Goal: Task Accomplishment & Management: Complete application form

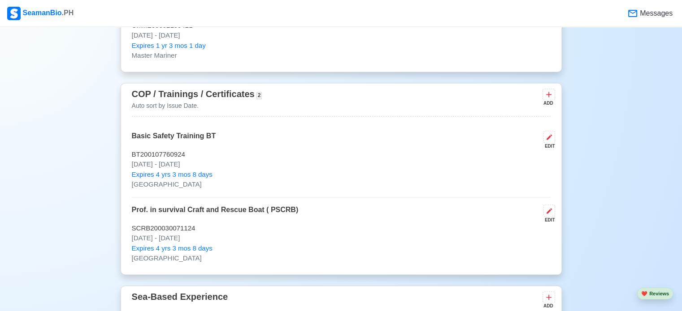
scroll to position [1350, 0]
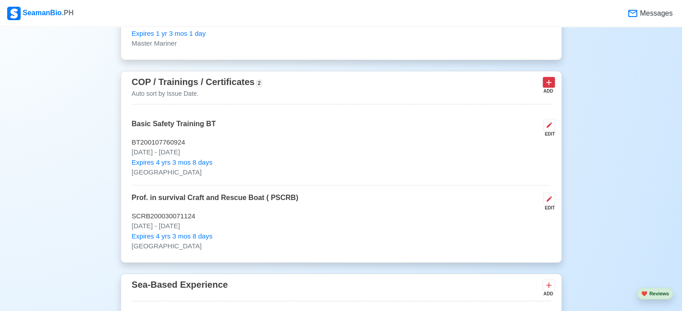
click at [548, 79] on icon at bounding box center [548, 82] width 9 height 9
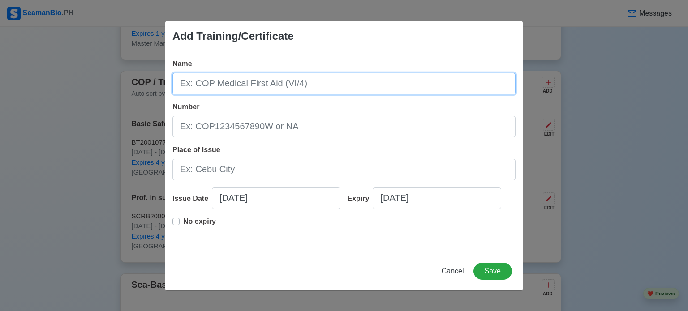
click at [351, 80] on input "Name" at bounding box center [344, 84] width 343 height 22
type input "Prof. in Fast Rescue Boat"
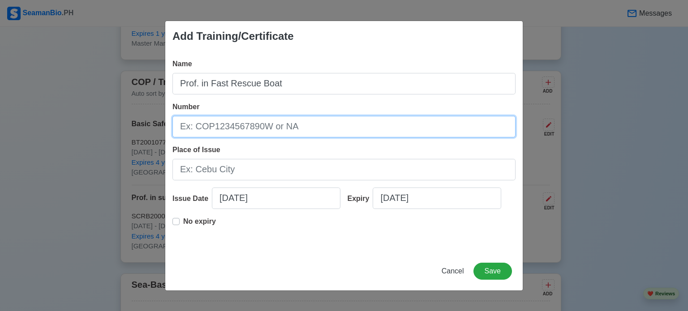
click at [343, 123] on input "Number" at bounding box center [344, 127] width 343 height 22
type input "PFRB200004309424"
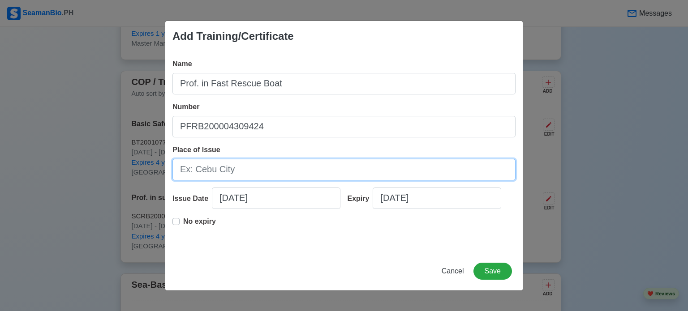
click at [262, 165] on input "Place of Issue" at bounding box center [344, 170] width 343 height 22
type input "[GEOGRAPHIC_DATA]"
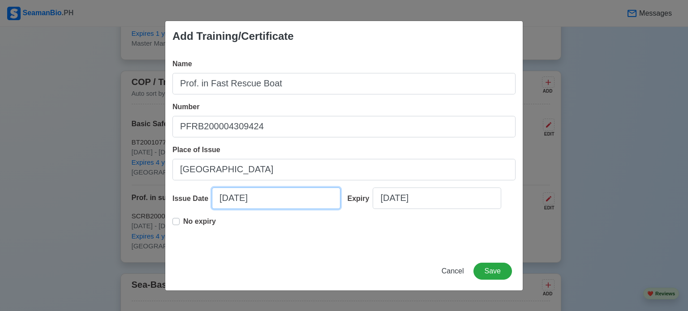
select select "****"
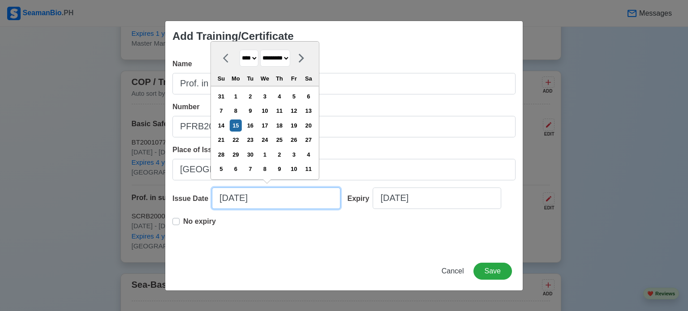
click at [282, 196] on input "[DATE]" at bounding box center [276, 199] width 129 height 22
click at [290, 62] on select "******* ******** ***** ***** *** **** **** ****** ********* ******* ******** **…" at bounding box center [275, 58] width 30 height 17
select select "********"
click at [263, 50] on select "******* ******** ***** ***** *** **** **** ****** ********* ******* ******** **…" at bounding box center [275, 58] width 30 height 17
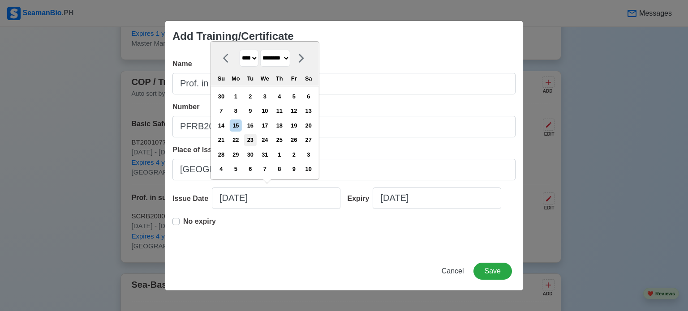
click at [256, 139] on div "23" at bounding box center [250, 140] width 12 height 12
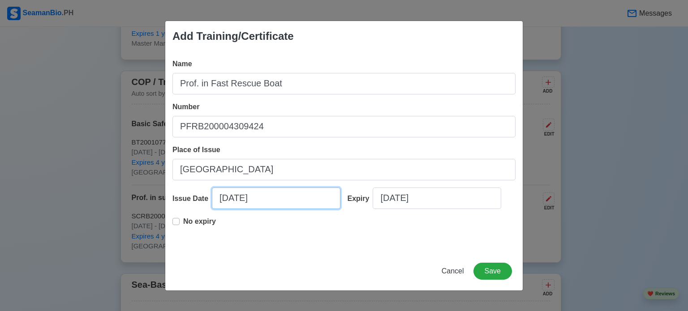
type input "[DATE]"
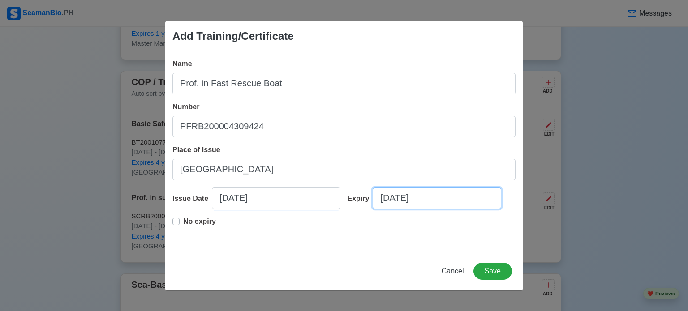
select select "****"
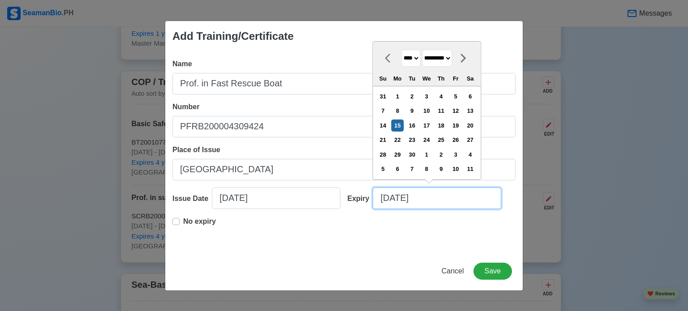
click at [436, 195] on input "[DATE]" at bounding box center [437, 199] width 129 height 22
click at [452, 55] on select "******* ******** ***** ***** *** **** **** ****** ********* ******* ******** **…" at bounding box center [437, 58] width 30 height 17
select select "********"
click at [425, 50] on select "******* ******** ***** ***** *** **** **** ****** ********* ******* ******** **…" at bounding box center [437, 58] width 30 height 17
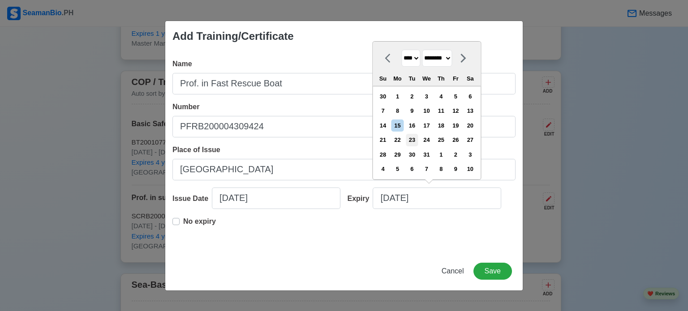
click at [418, 139] on div "23" at bounding box center [412, 140] width 12 height 12
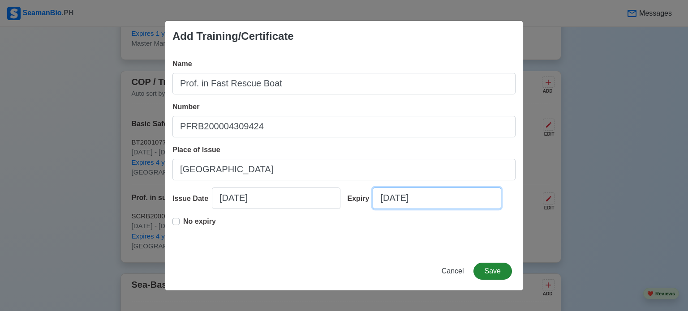
type input "[DATE]"
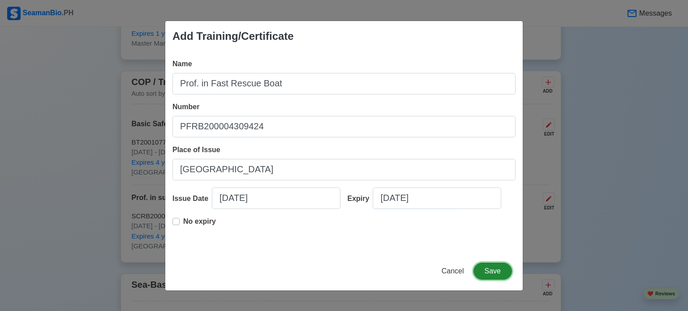
click at [503, 275] on button "Save" at bounding box center [493, 271] width 39 height 17
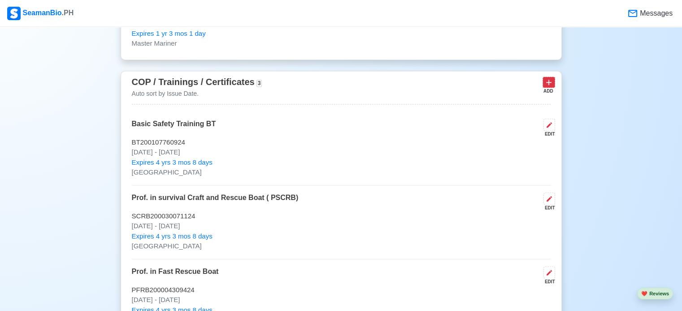
click at [549, 82] on icon at bounding box center [548, 82] width 9 height 9
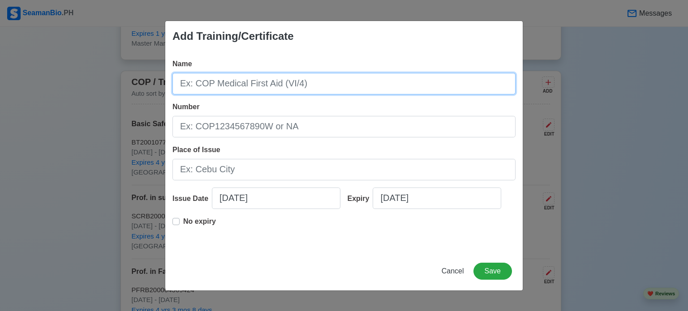
click at [308, 82] on input "Name" at bounding box center [344, 84] width 343 height 22
type input "Advanced Fire Fighting"
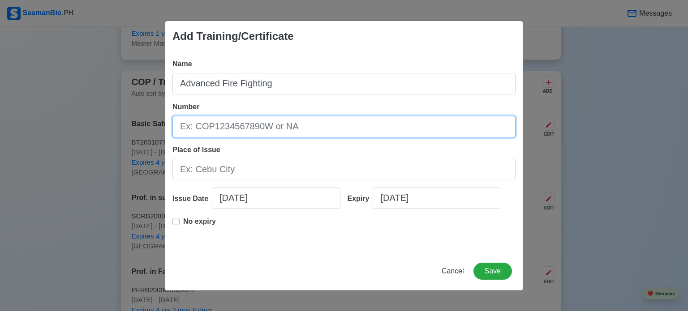
click at [323, 125] on input "Number" at bounding box center [344, 127] width 343 height 22
type input "AFF20003878024"
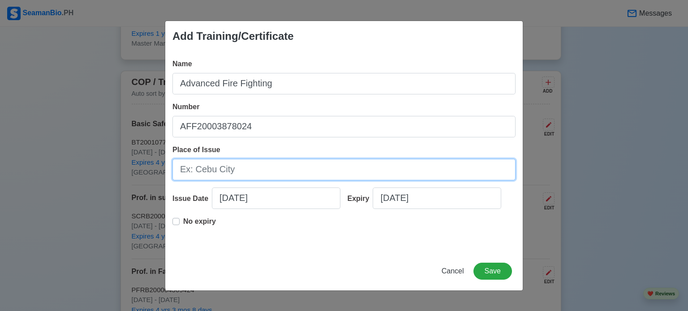
click at [244, 168] on input "Place of Issue" at bounding box center [344, 170] width 343 height 22
type input "[GEOGRAPHIC_DATA]"
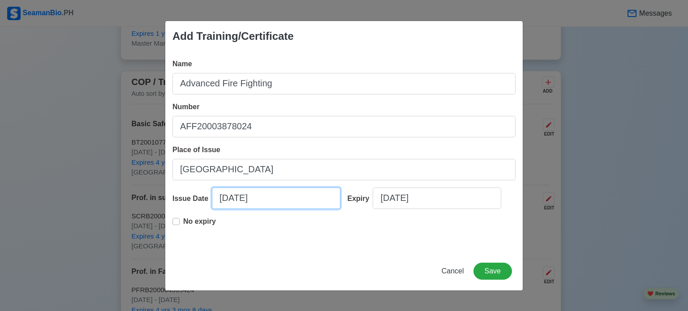
select select "****"
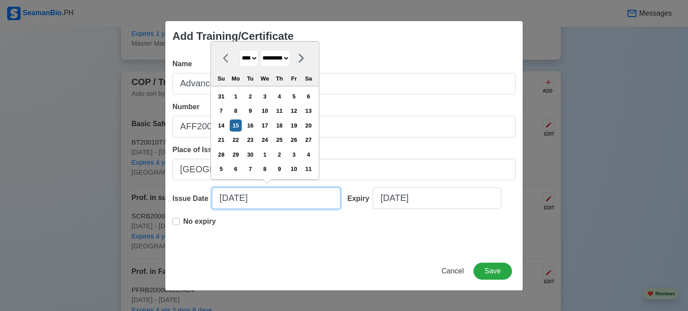
click at [292, 197] on input "[DATE]" at bounding box center [276, 199] width 129 height 22
click at [290, 60] on select "******* ******** ***** ***** *** **** **** ****** ********* ******* ******** **…" at bounding box center [275, 58] width 30 height 17
select select "********"
click at [263, 50] on select "******* ******** ***** ***** *** **** **** ****** ********* ******* ******** **…" at bounding box center [275, 58] width 30 height 17
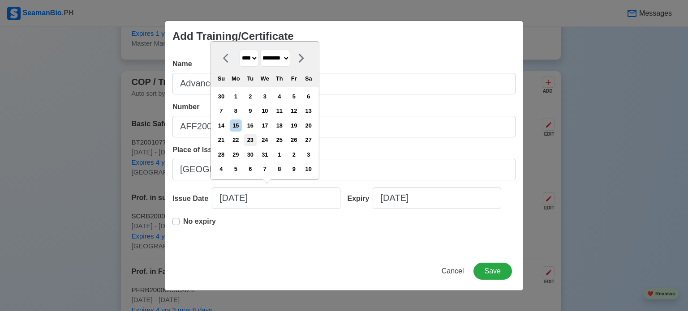
click at [254, 137] on div "23" at bounding box center [250, 140] width 12 height 12
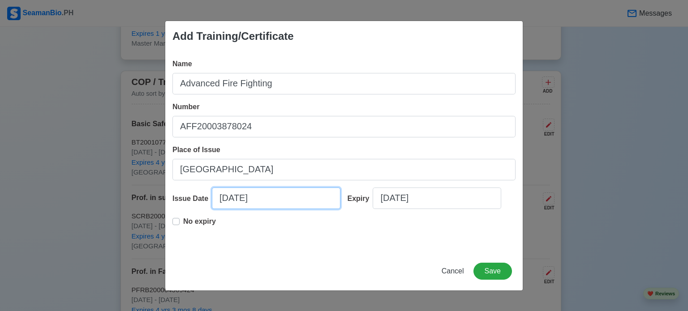
type input "[DATE]"
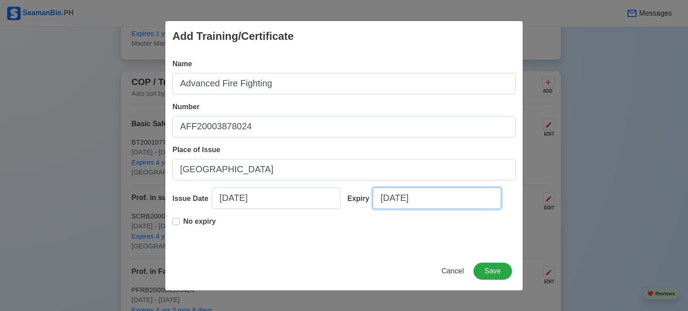
select select "****"
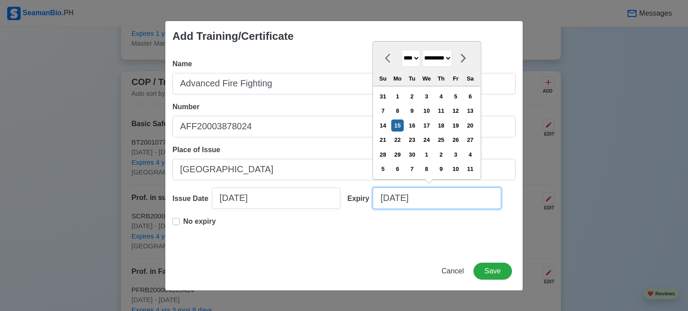
click at [443, 204] on input "[DATE]" at bounding box center [437, 199] width 129 height 22
click at [452, 58] on select "******* ******** ***** ***** *** **** **** ****** ********* ******* ******** **…" at bounding box center [437, 58] width 30 height 17
select select "********"
click at [425, 50] on select "******* ******** ***** ***** *** **** **** ****** ********* ******* ******** **…" at bounding box center [437, 58] width 30 height 17
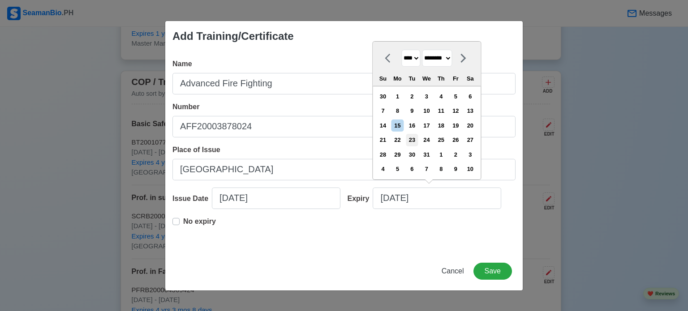
click at [418, 143] on div "23" at bounding box center [412, 140] width 12 height 12
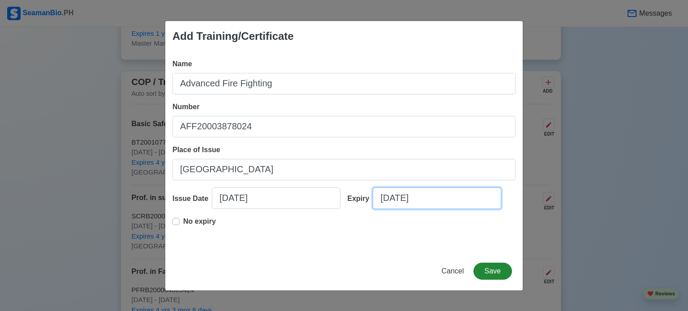
type input "[DATE]"
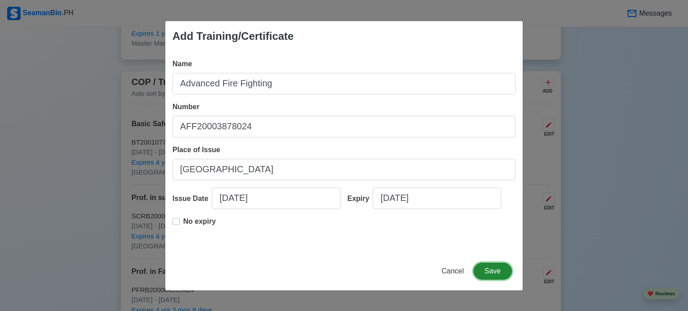
click at [492, 270] on button "Save" at bounding box center [493, 271] width 39 height 17
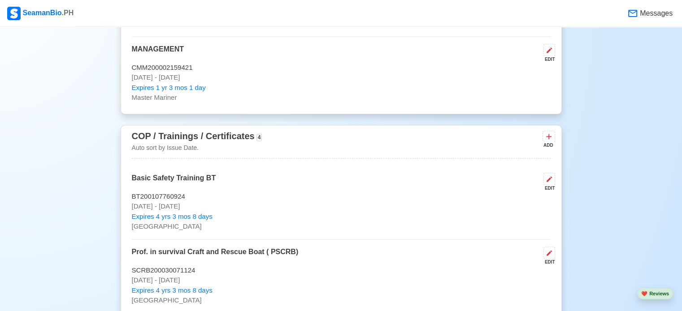
scroll to position [1284, 0]
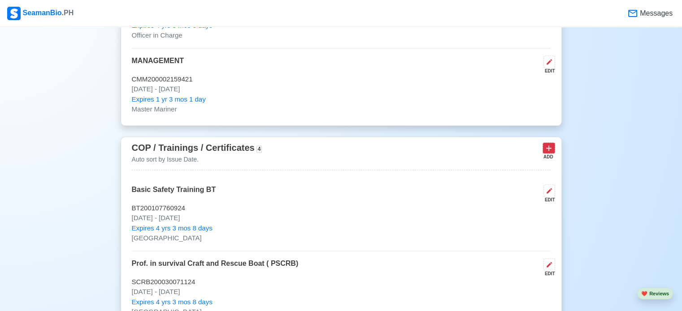
click at [550, 147] on icon at bounding box center [548, 148] width 9 height 9
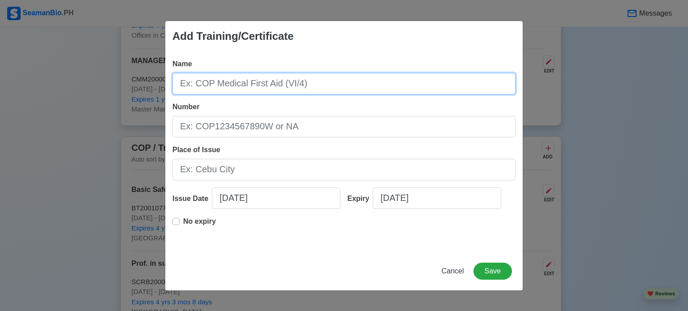
click at [332, 78] on input "Name" at bounding box center [344, 84] width 343 height 22
type input "Medical First Aid ( MEFA)"
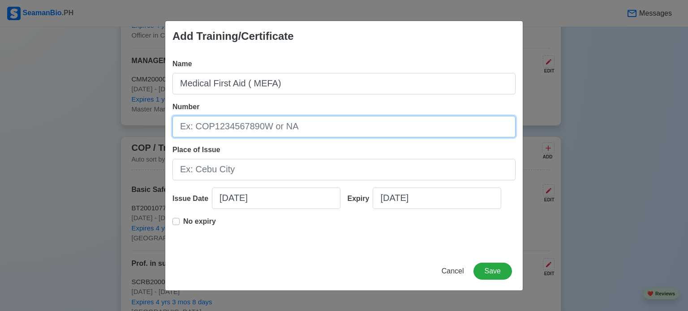
click at [318, 132] on input "Number" at bounding box center [344, 127] width 343 height 22
type input "18-207122"
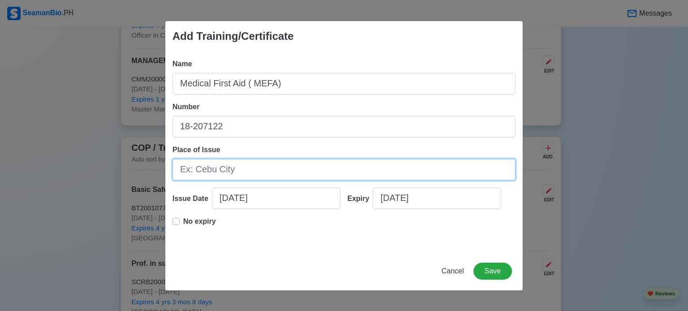
click at [296, 168] on input "Place of Issue" at bounding box center [344, 170] width 343 height 22
type input "[GEOGRAPHIC_DATA]"
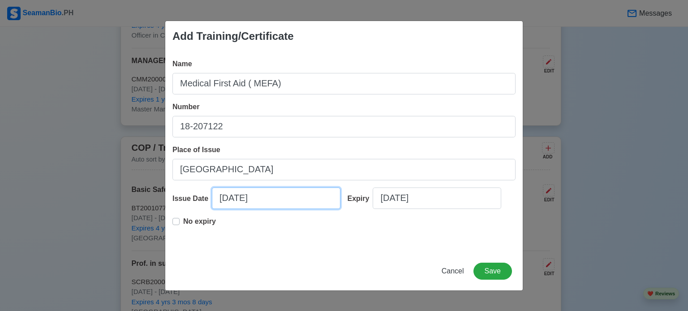
select select "****"
select select "*********"
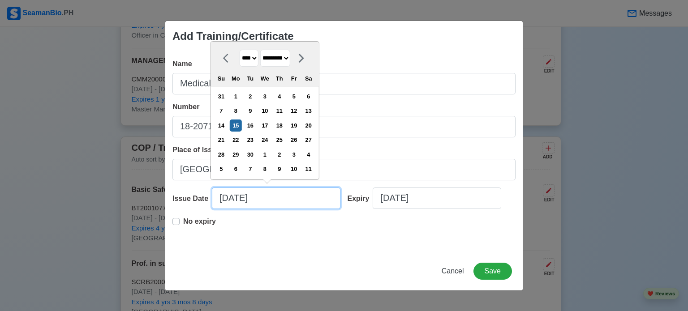
click at [279, 198] on input "[DATE]" at bounding box center [276, 199] width 129 height 22
click at [290, 59] on select "******* ******** ***** ***** *** **** **** ****** ********* ******* ******** **…" at bounding box center [275, 58] width 30 height 17
click at [263, 50] on select "******* ******** ***** ***** *** **** **** ****** ********* ******* ******** **…" at bounding box center [275, 58] width 30 height 17
click at [226, 139] on div "21" at bounding box center [221, 140] width 12 height 12
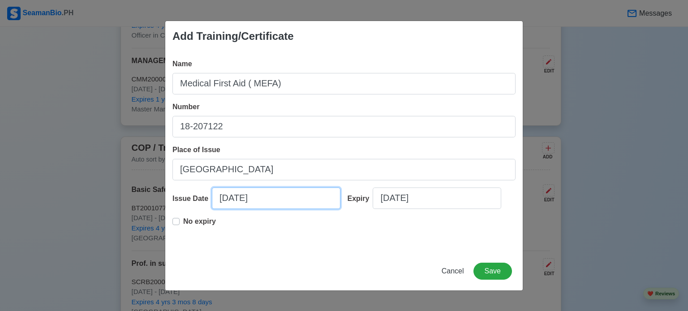
type input "[DATE]"
click at [183, 223] on label "No expiry" at bounding box center [199, 225] width 33 height 18
type input "[DATE]"
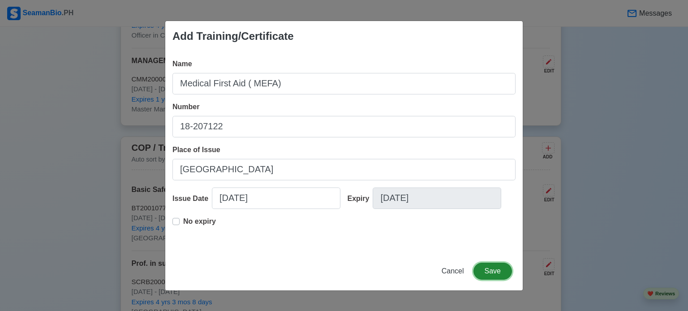
click at [485, 270] on button "Save" at bounding box center [493, 271] width 39 height 17
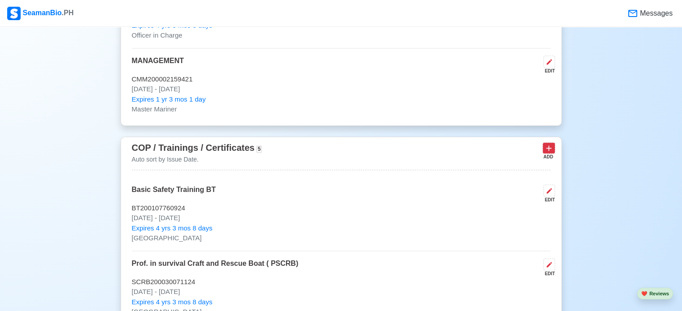
click at [550, 147] on icon at bounding box center [548, 148] width 5 height 5
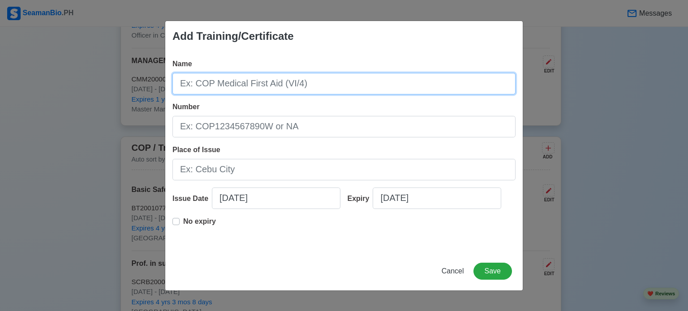
click at [312, 83] on input "Name" at bounding box center [344, 84] width 343 height 22
type input "Medical Care (MECA)"
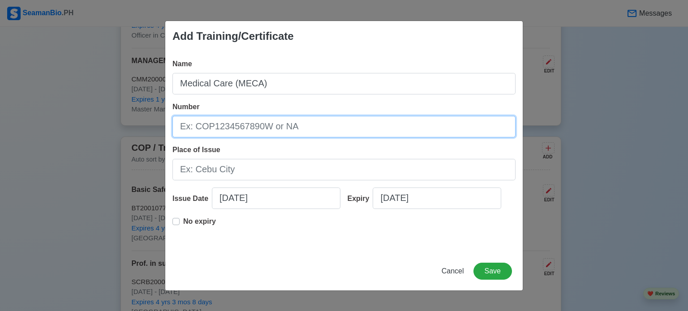
click at [313, 125] on input "Number" at bounding box center [344, 127] width 343 height 22
type input "19-40143"
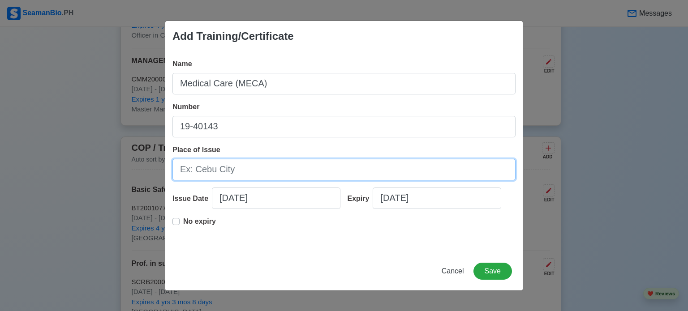
click at [299, 171] on input "Place of Issue" at bounding box center [344, 170] width 343 height 22
type input "[GEOGRAPHIC_DATA]"
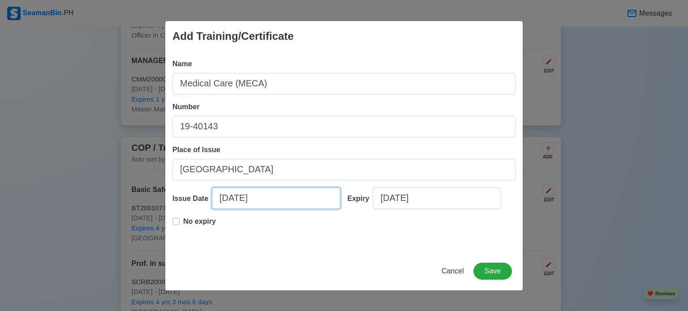
select select "****"
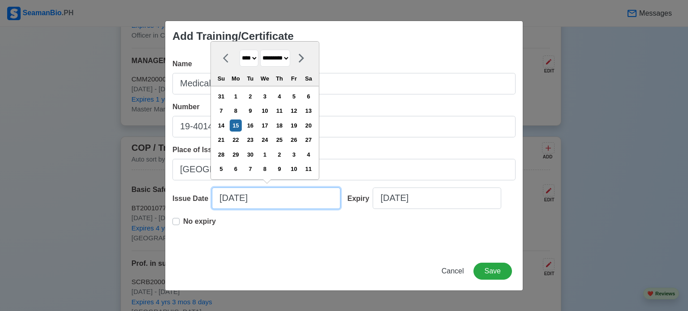
click at [280, 198] on input "[DATE]" at bounding box center [276, 199] width 129 height 22
click at [290, 63] on select "******* ******** ***** ***** *** **** **** ****** ********* ******* ******** **…" at bounding box center [275, 58] width 30 height 17
select select "****"
click at [263, 50] on select "******* ******** ***** ***** *** **** **** ****** ********* ******* ******** **…" at bounding box center [275, 58] width 30 height 17
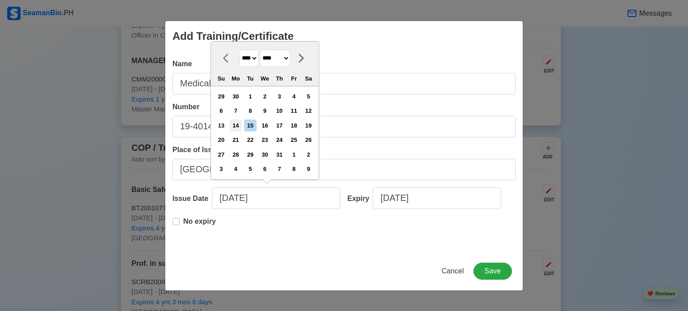
click at [242, 129] on div "14" at bounding box center [236, 126] width 12 height 12
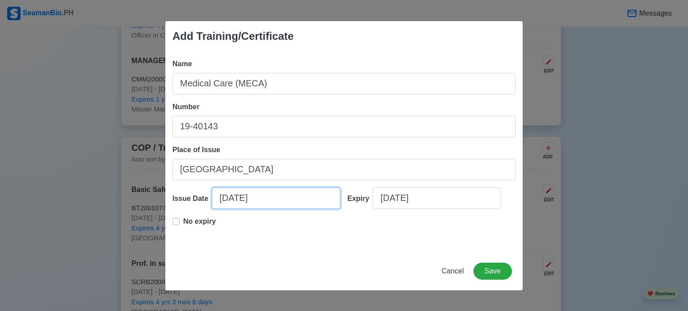
type input "[DATE]"
click at [183, 224] on label "No expiry" at bounding box center [199, 225] width 33 height 18
type input "[DATE]"
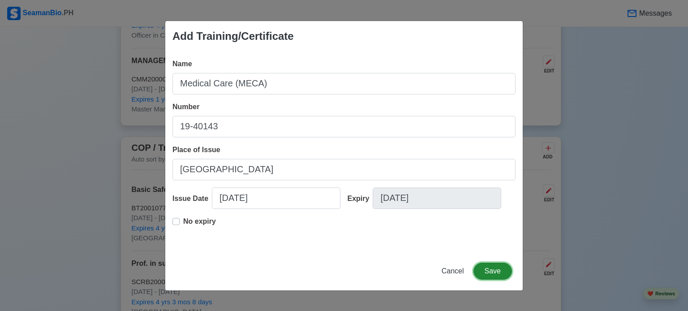
click at [489, 270] on button "Save" at bounding box center [493, 271] width 39 height 17
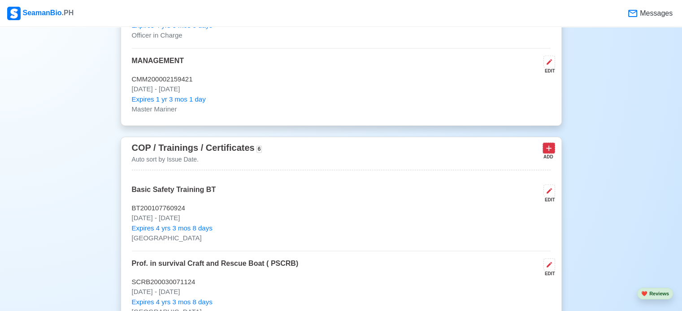
click at [550, 150] on icon at bounding box center [548, 148] width 9 height 9
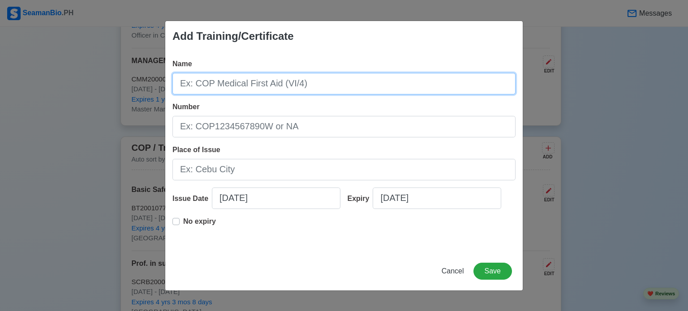
click at [390, 82] on input "Name" at bounding box center [344, 84] width 343 height 22
type input "s"
type input "Ship's Security Officer"
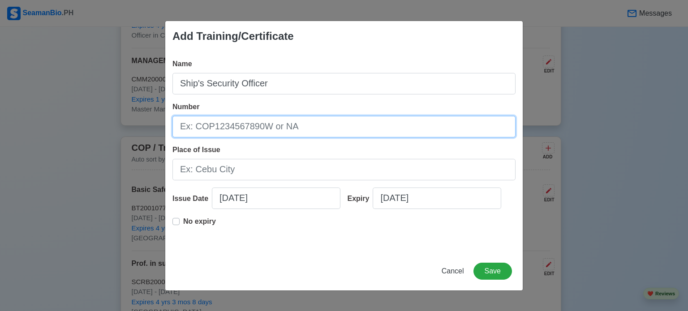
click at [351, 130] on input "Number" at bounding box center [344, 127] width 343 height 22
type input "22-53728"
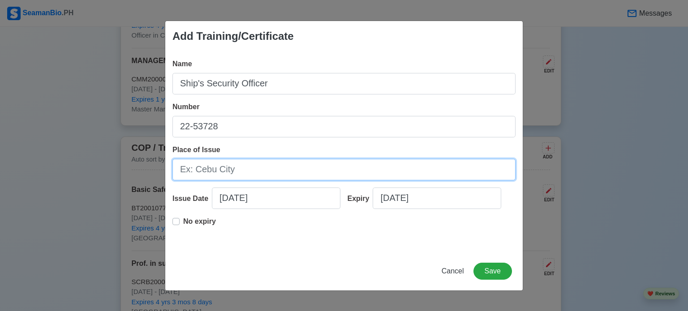
click at [309, 173] on input "Place of Issue" at bounding box center [344, 170] width 343 height 22
type input "[GEOGRAPHIC_DATA]"
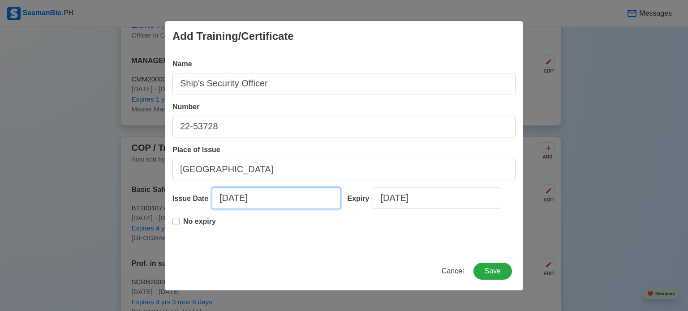
select select "****"
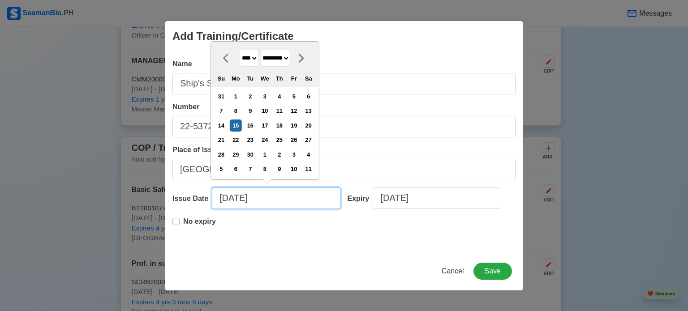
click at [283, 205] on input "[DATE]" at bounding box center [276, 199] width 129 height 22
click at [290, 58] on select "******* ******** ***** ***** *** **** **** ****** ********* ******* ******** **…" at bounding box center [275, 58] width 30 height 17
select select "****"
click at [263, 50] on select "******* ******** ***** ***** *** **** **** ****** ********* ******* ******** **…" at bounding box center [275, 58] width 30 height 17
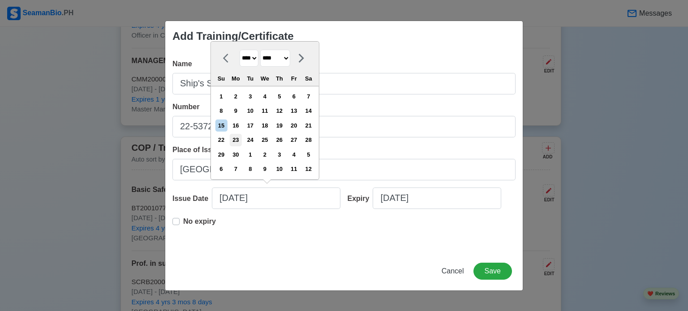
click at [237, 140] on div "23" at bounding box center [236, 140] width 12 height 12
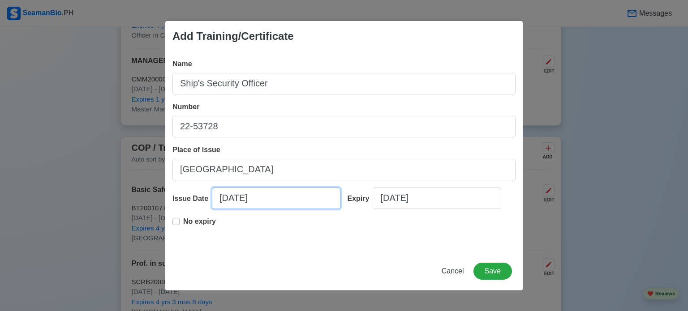
type input "[DATE]"
click at [183, 225] on label "No expiry" at bounding box center [199, 225] width 33 height 18
type input "[DATE]"
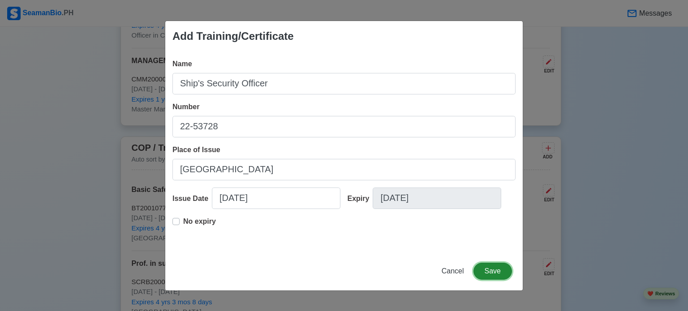
click at [488, 272] on button "Save" at bounding box center [493, 271] width 39 height 17
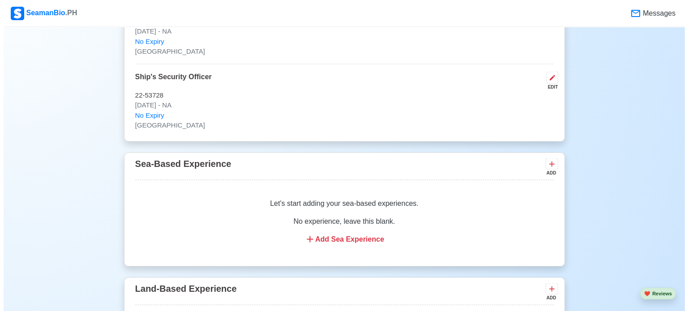
scroll to position [1882, 0]
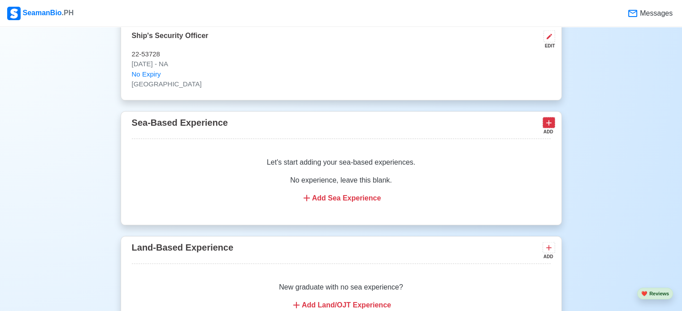
click at [545, 121] on icon at bounding box center [548, 123] width 9 height 9
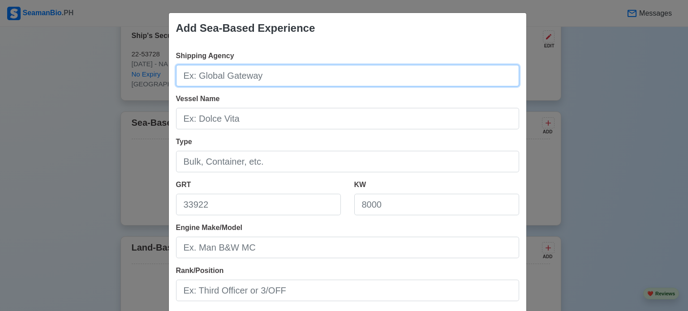
click at [359, 74] on input "Shipping Agency" at bounding box center [347, 76] width 343 height 22
type input "Leonis Navigation"
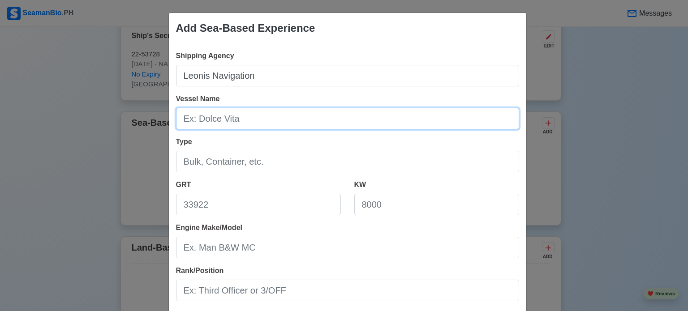
click at [303, 121] on input "Vessel Name" at bounding box center [347, 119] width 343 height 22
type input "ITX HIGO"
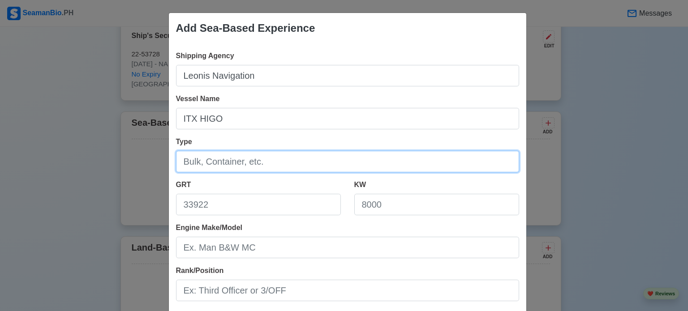
click at [286, 161] on input "Type" at bounding box center [347, 162] width 343 height 22
click at [202, 164] on input "Contaner" at bounding box center [347, 162] width 343 height 22
type input "Container"
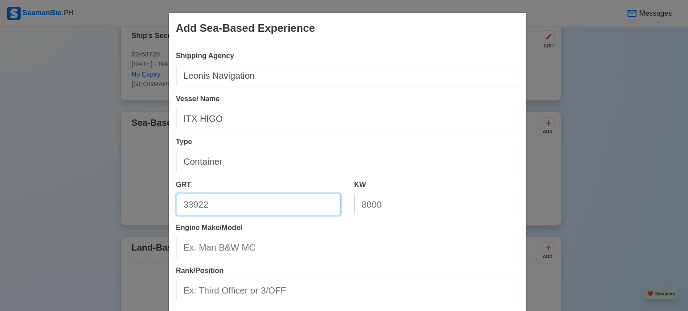
click at [263, 206] on input "GRT" at bounding box center [258, 205] width 165 height 22
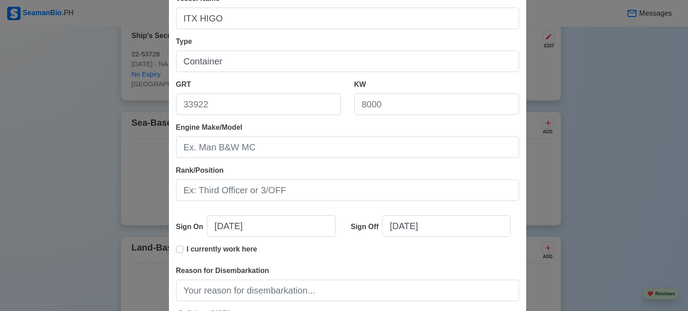
scroll to position [108, 0]
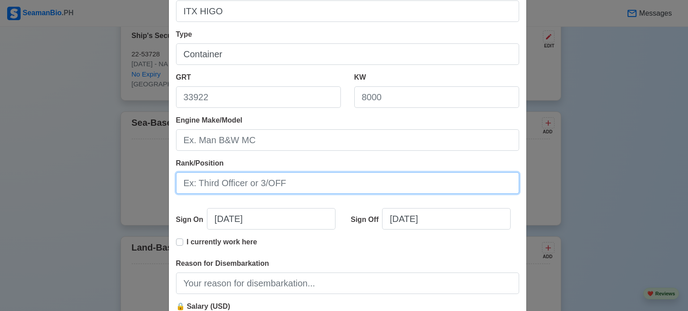
click at [298, 180] on input "Rank/Position" at bounding box center [347, 184] width 343 height 22
type input "2nd officer"
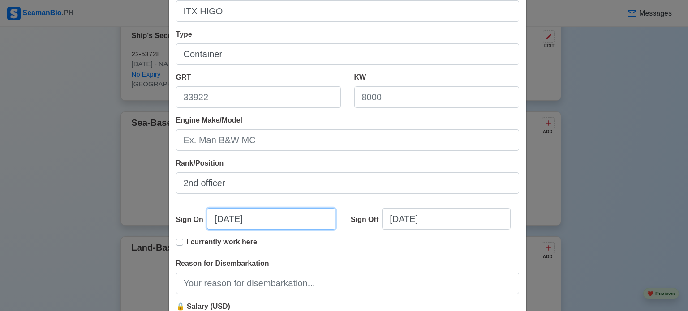
select select "****"
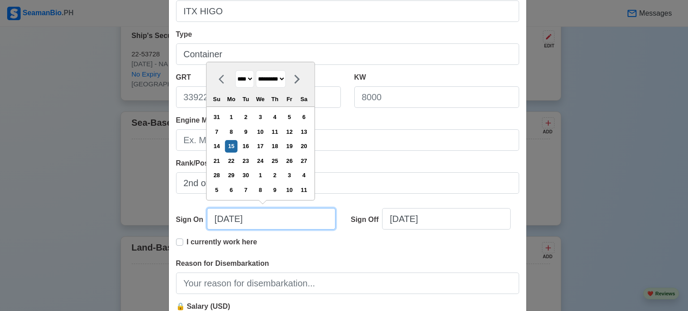
click at [280, 220] on input "[DATE]" at bounding box center [271, 219] width 129 height 22
click at [286, 84] on select "******* ******** ***** ***** *** **** **** ****** ********* ******* ******** **…" at bounding box center [271, 78] width 30 height 17
select select "********"
click at [256, 71] on select "******* ******** ***** ***** *** **** **** ****** ********* ******* ******** **…" at bounding box center [271, 78] width 30 height 17
click at [229, 121] on div "1" at bounding box center [231, 117] width 12 height 12
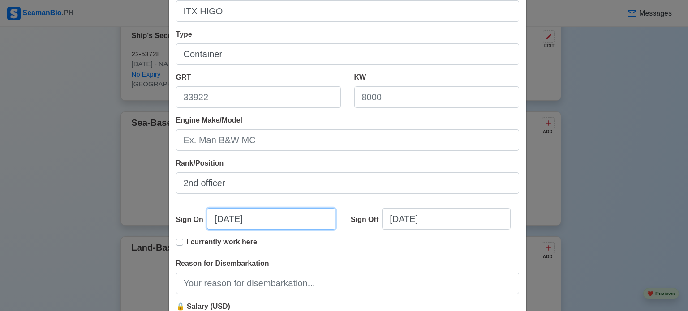
type input "[DATE]"
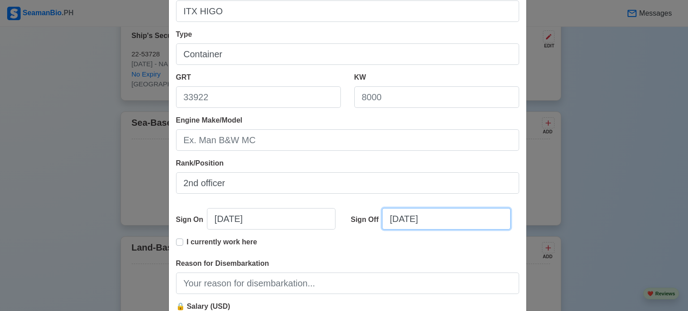
select select "****"
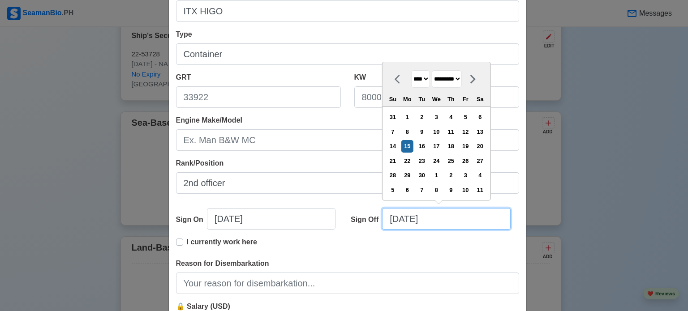
click at [462, 222] on input "[DATE]" at bounding box center [446, 219] width 129 height 22
click at [462, 79] on select "******* ******** ***** ***** *** **** **** ****** ********* ******* ******** **…" at bounding box center [447, 78] width 30 height 17
select select "******"
click at [432, 70] on select "******* ******** ***** ***** *** **** **** ****** ********* ******* ******** **…" at bounding box center [447, 78] width 30 height 17
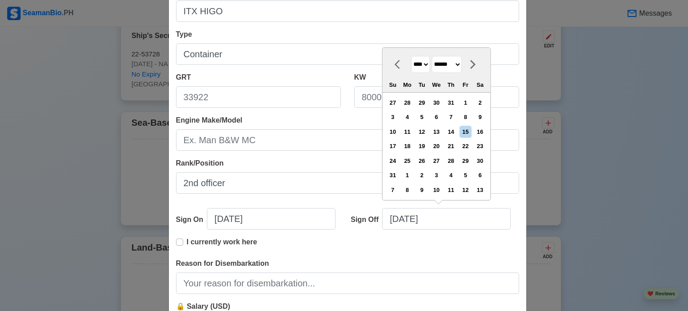
click at [462, 64] on select "******* ******** ***** ***** *** **** **** ****** ********* ******* ******** **…" at bounding box center [447, 64] width 30 height 17
click at [432, 56] on select "******* ******** ***** ***** *** **** **** ****** ********* ******* ******** **…" at bounding box center [447, 64] width 30 height 17
click at [482, 130] on div "16" at bounding box center [480, 132] width 12 height 12
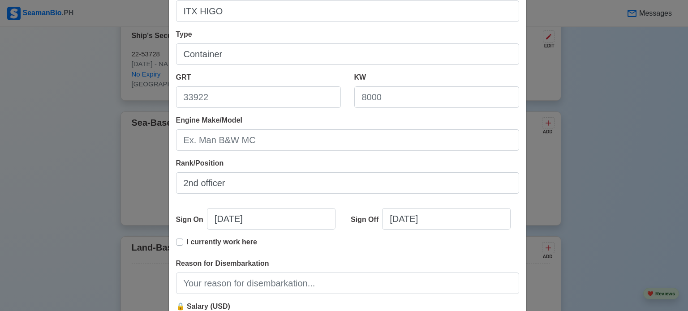
click at [187, 245] on label "I currently work here" at bounding box center [222, 246] width 70 height 18
type input "[DATE]"
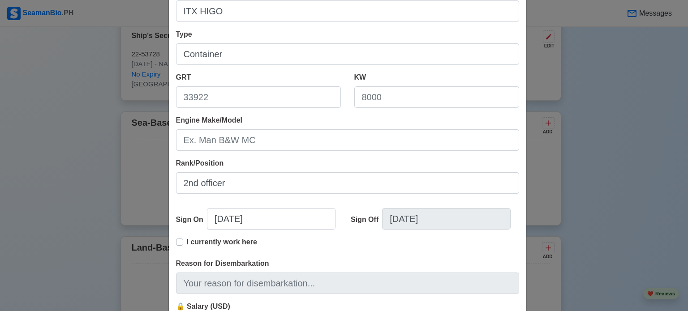
click at [187, 243] on label "I currently work here" at bounding box center [222, 246] width 70 height 18
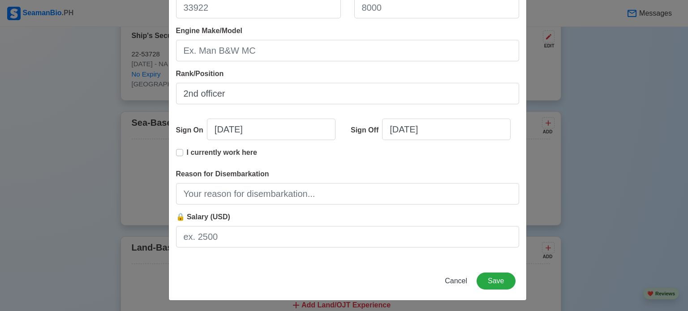
scroll to position [199, 0]
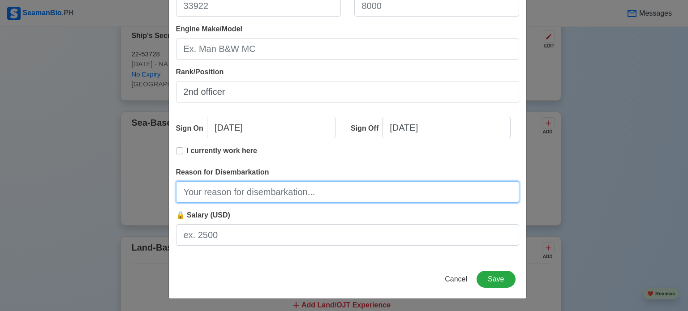
click at [206, 196] on input "Reason for Disembarkation" at bounding box center [347, 192] width 343 height 22
type input "f"
type input "Finish Contract"
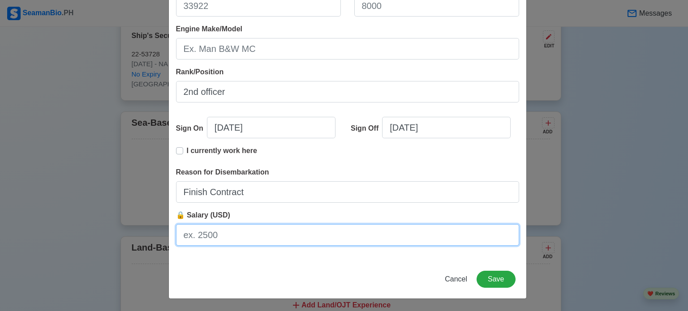
click at [237, 241] on input "🔒 Salary (USD)" at bounding box center [347, 235] width 343 height 22
type input "3500"
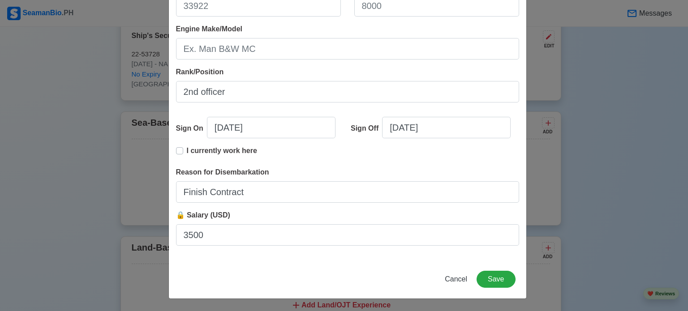
click at [321, 204] on div "Shipping Agency Leonis Navigation Vessel Name ITX HIGO Type Container GRT KW En…" at bounding box center [348, 53] width 358 height 416
click at [494, 278] on button "Save" at bounding box center [496, 279] width 39 height 17
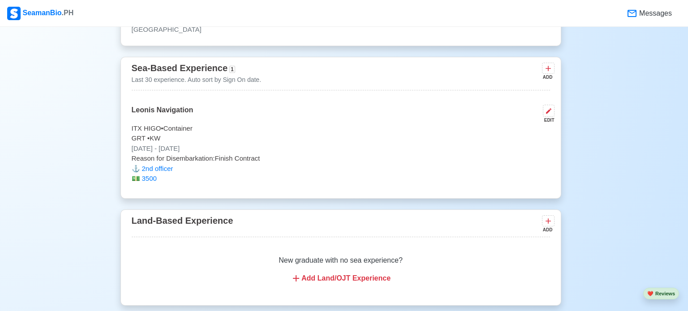
scroll to position [1828, 0]
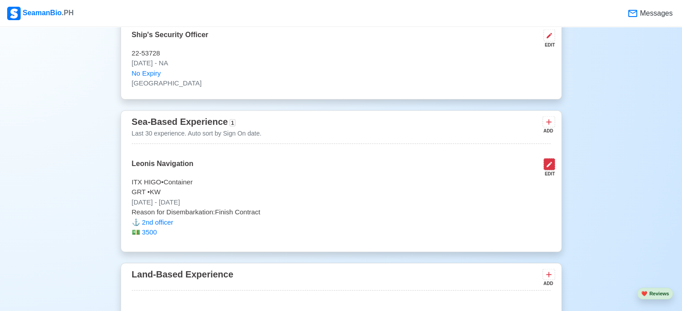
click at [547, 161] on icon at bounding box center [548, 164] width 7 height 7
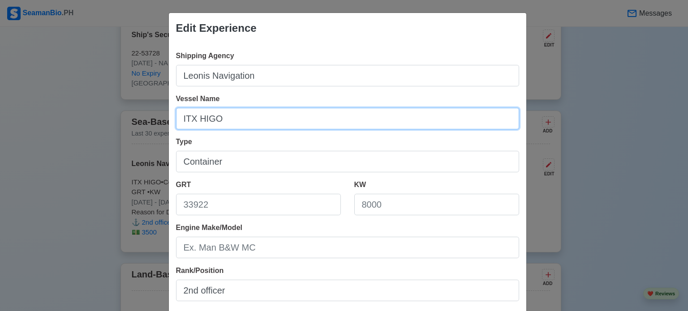
click at [179, 118] on input "ITX HIGO" at bounding box center [347, 119] width 343 height 22
type input "MV. ITX HIGO"
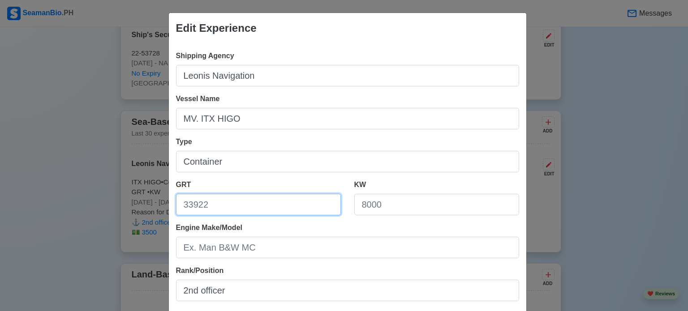
click at [221, 205] on input "GRT" at bounding box center [258, 205] width 165 height 22
type input "9910"
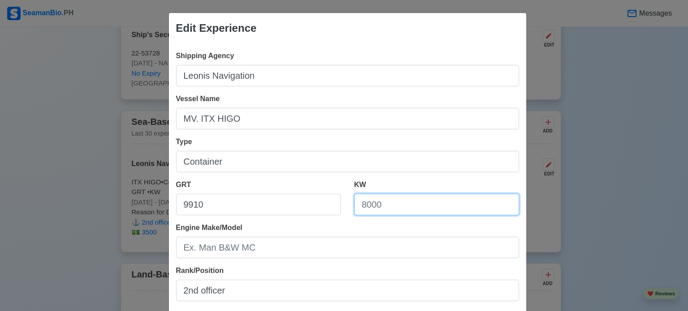
click at [394, 199] on input "KW" at bounding box center [436, 205] width 165 height 22
type input "6900"
click at [343, 231] on div "Engine Make/Model" at bounding box center [347, 241] width 343 height 36
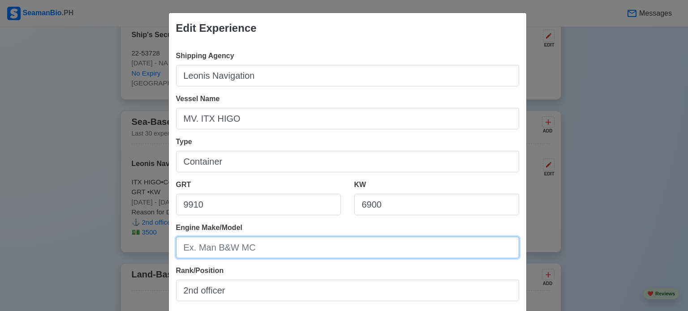
click at [300, 248] on input "Engine Make/Model" at bounding box center [347, 248] width 343 height 22
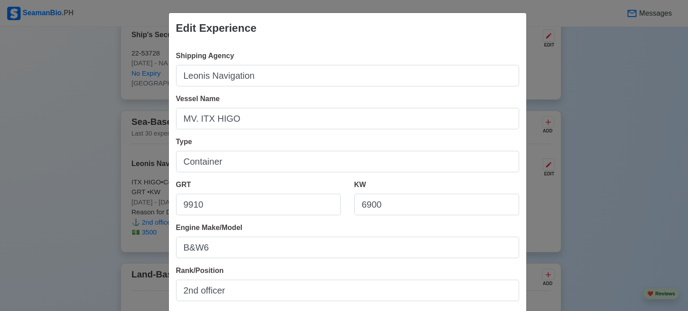
drag, startPoint x: 300, startPoint y: 248, endPoint x: 636, endPoint y: 204, distance: 339.4
click at [636, 204] on div "Edit Experience Shipping Agency Leonis Navigation Vessel Name MV. ITX HIGO Type…" at bounding box center [344, 155] width 688 height 311
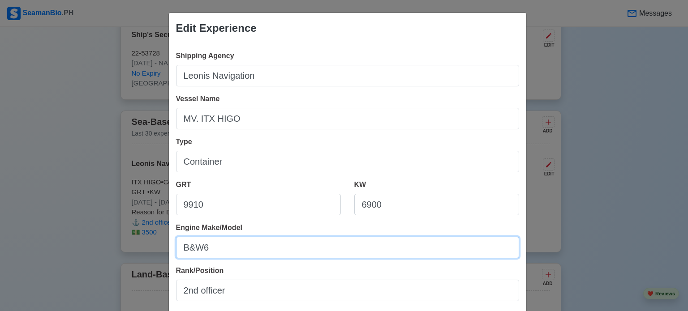
click at [216, 246] on input "B&W6" at bounding box center [347, 248] width 343 height 22
type input "B&W6SME-B8 2"
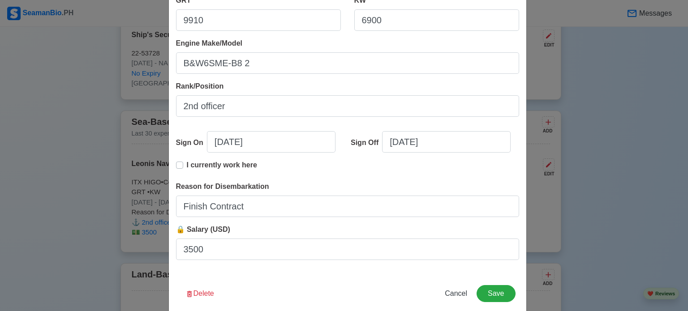
scroll to position [197, 0]
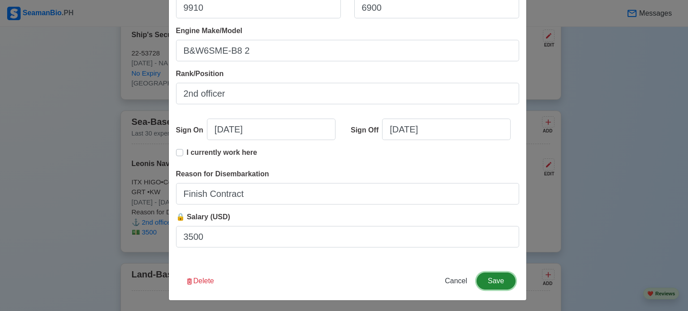
click at [495, 285] on button "Save" at bounding box center [496, 281] width 39 height 17
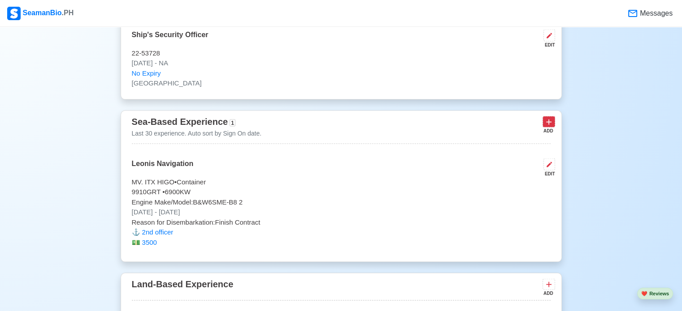
click at [549, 118] on icon at bounding box center [548, 122] width 9 height 9
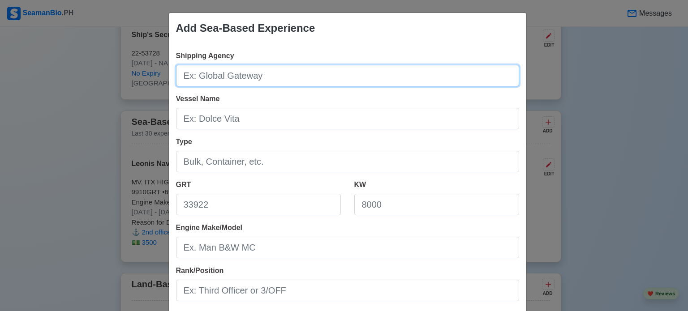
click at [305, 75] on input "Shipping Agency" at bounding box center [347, 76] width 343 height 22
type input "Leonis Navigation"
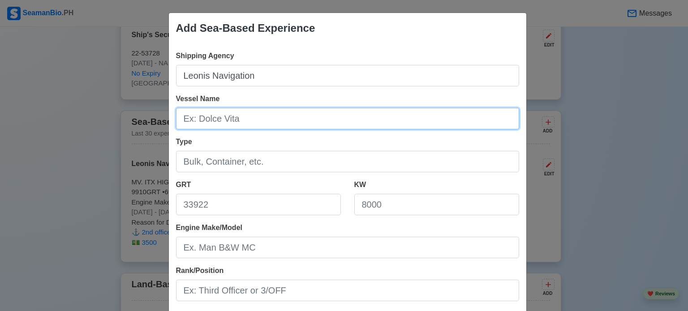
click at [256, 125] on input "Vessel Name" at bounding box center [347, 119] width 343 height 22
type input "b"
type input "Bulk [GEOGRAPHIC_DATA]"
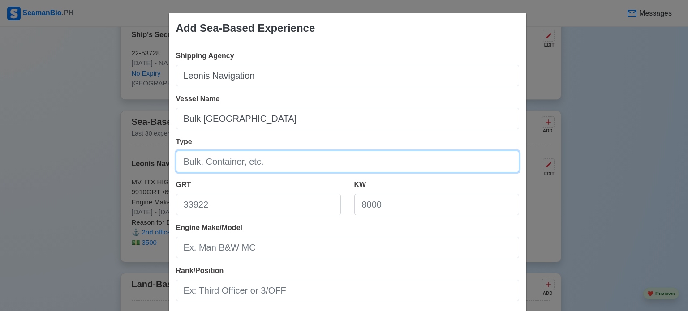
click at [267, 163] on input "Type" at bounding box center [347, 162] width 343 height 22
type input "bulk Caarier"
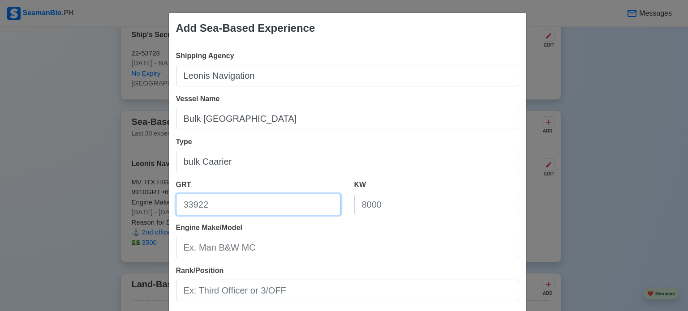
click at [259, 200] on input "GRT" at bounding box center [258, 205] width 165 height 22
type input "40,937"
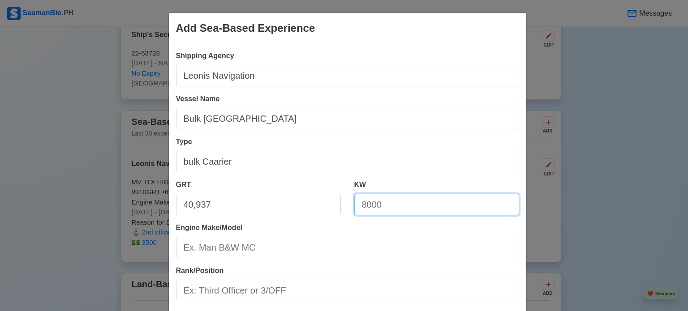
click at [403, 207] on input "KW" at bounding box center [436, 205] width 165 height 22
click at [398, 207] on input "KW" at bounding box center [436, 205] width 165 height 22
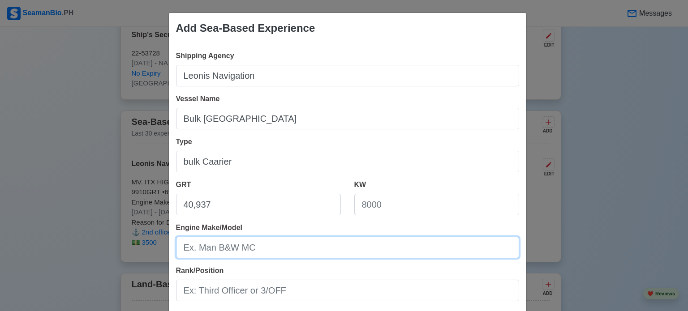
click at [324, 249] on input "Engine Make/Model" at bounding box center [347, 248] width 343 height 22
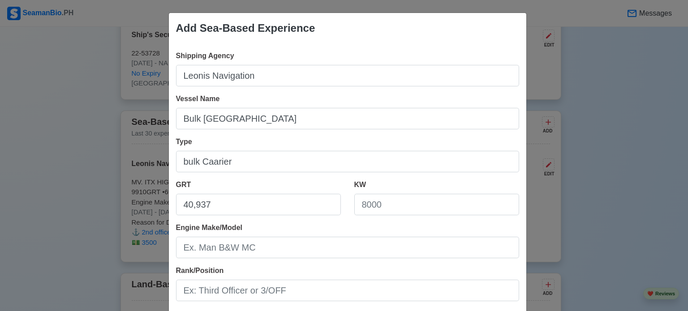
click at [364, 264] on div "Shipping Agency Leonis Navigation Vessel Name Bulk [GEOGRAPHIC_DATA] Type bulk …" at bounding box center [348, 251] width 358 height 416
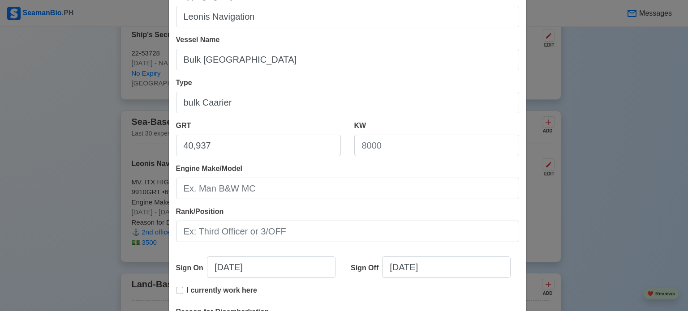
scroll to position [72, 0]
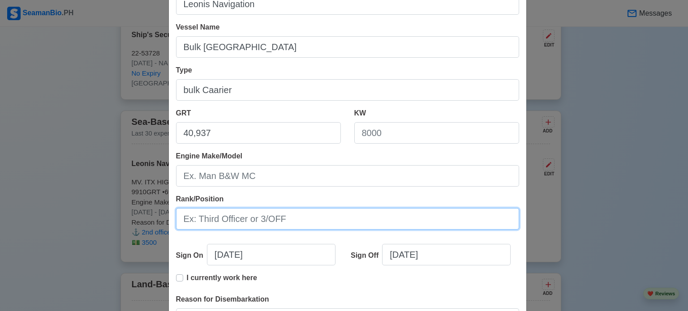
click at [316, 218] on input "Rank/Position" at bounding box center [347, 219] width 343 height 22
type input "s"
click at [304, 218] on input "Second Officer" at bounding box center [347, 219] width 343 height 22
type input "Second Officer"
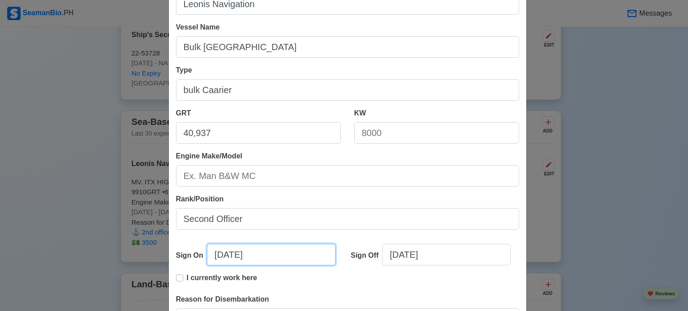
select select "****"
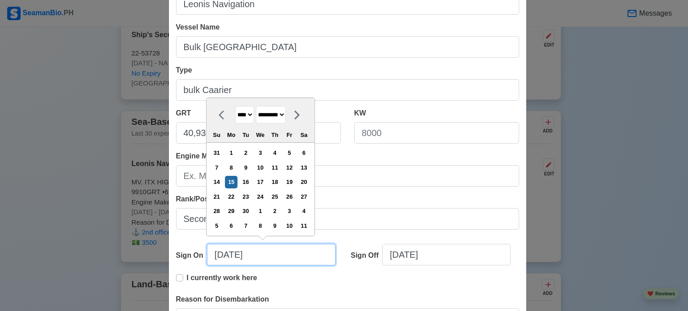
click at [295, 256] on input "[DATE]" at bounding box center [271, 255] width 129 height 22
click at [286, 116] on select "******* ******** ***** ***** *** **** **** ****** ********* ******* ******** **…" at bounding box center [271, 114] width 30 height 17
select select "*****"
click at [256, 106] on select "******* ******** ***** ***** *** **** **** ****** ********* ******* ******** **…" at bounding box center [271, 114] width 30 height 17
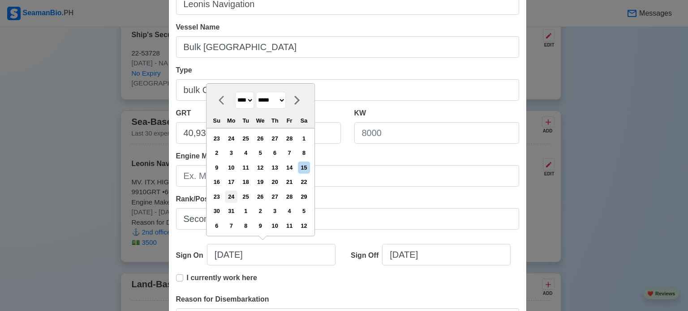
click at [234, 198] on div "24" at bounding box center [231, 197] width 12 height 12
type input "[DATE]"
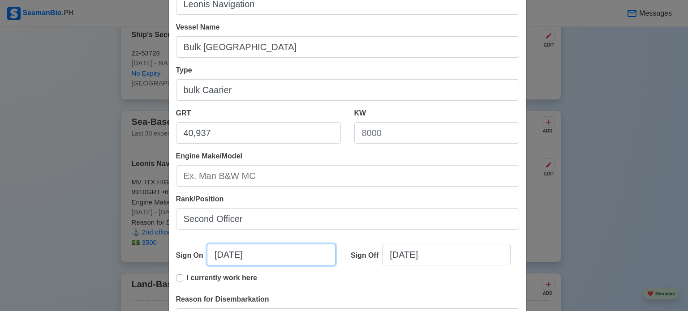
click at [277, 255] on input "[DATE]" at bounding box center [271, 255] width 129 height 22
select select "****"
select select "*****"
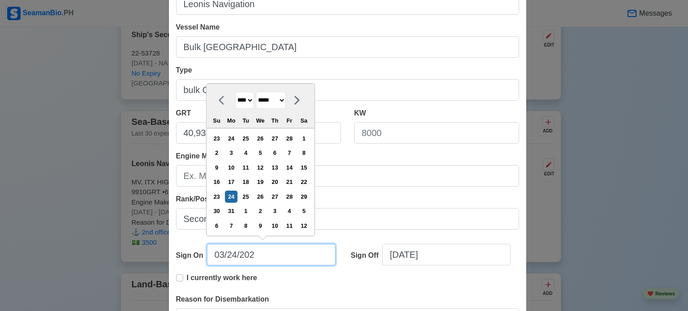
type input "[DATE]"
select select "****"
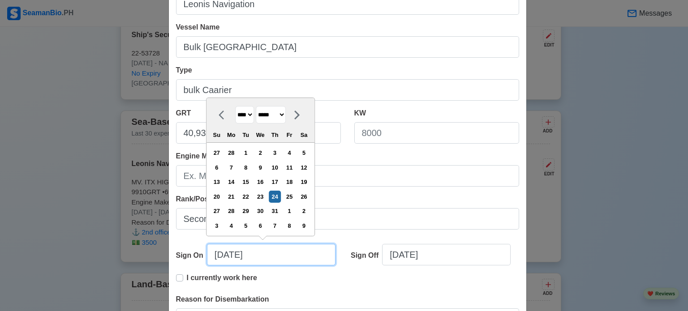
type input "[DATE]"
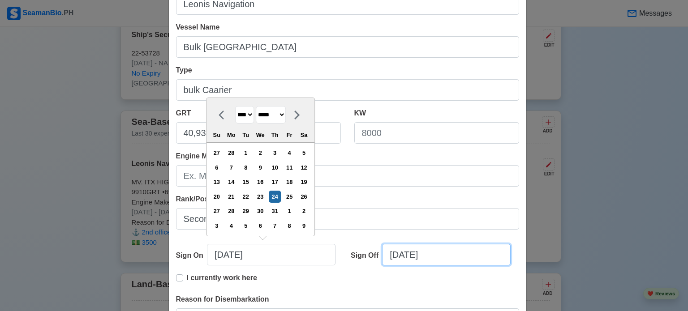
select select "****"
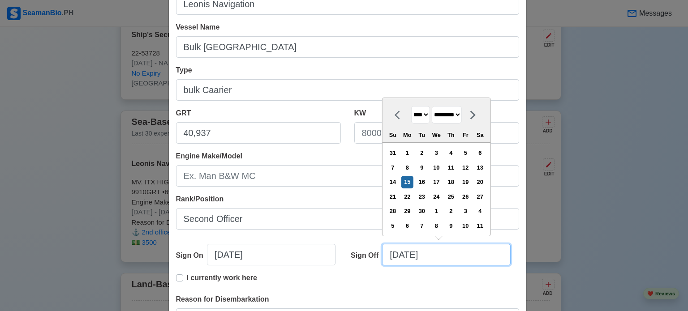
click at [444, 253] on input "[DATE]" at bounding box center [446, 255] width 129 height 22
click at [462, 115] on select "******* ******** ***** ***** *** **** **** ****** ********* ******* ******** **…" at bounding box center [447, 114] width 30 height 17
select select "*******"
click at [432, 107] on select "******* ******** ***** ***** *** **** **** ****** ********* ******* ******** **…" at bounding box center [447, 114] width 30 height 17
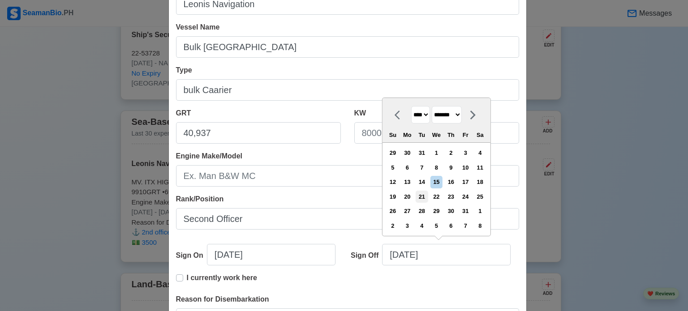
click at [424, 201] on div "21" at bounding box center [422, 197] width 12 height 12
type input "[DATE]"
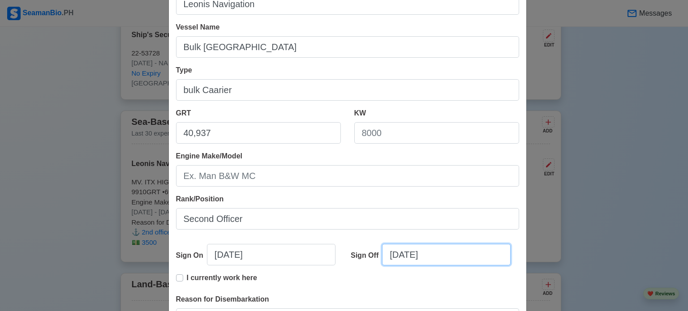
click at [442, 255] on input "[DATE]" at bounding box center [446, 255] width 129 height 22
select select "****"
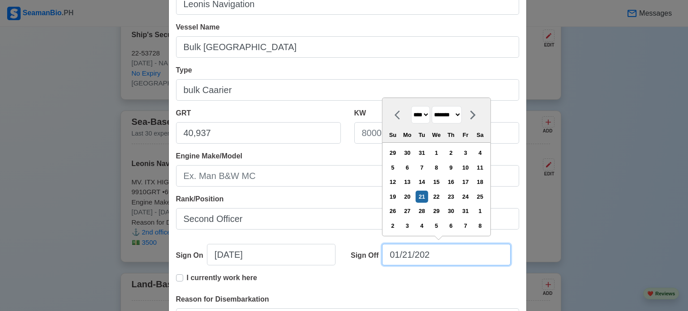
type input "[DATE]"
select select "****"
type input "[DATE]"
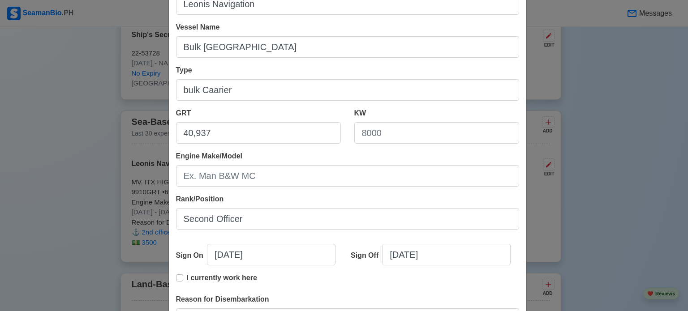
click at [427, 297] on div "Reason for Disembarkation" at bounding box center [347, 312] width 343 height 36
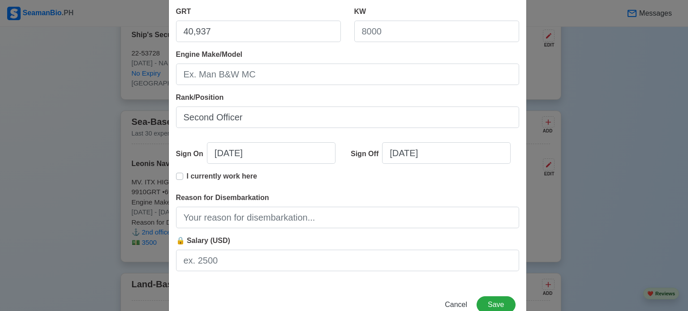
scroll to position [199, 0]
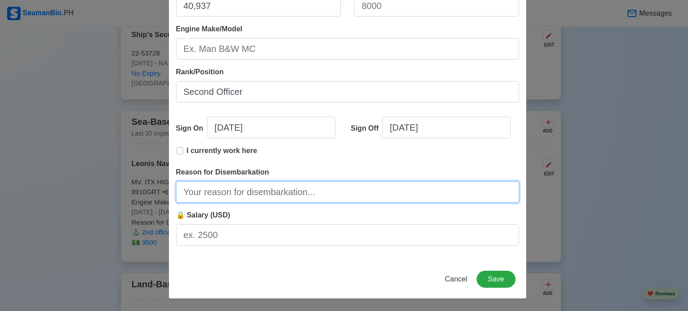
click at [248, 192] on input "Reason for Disembarkation" at bounding box center [347, 192] width 343 height 22
type input "Finish Contract"
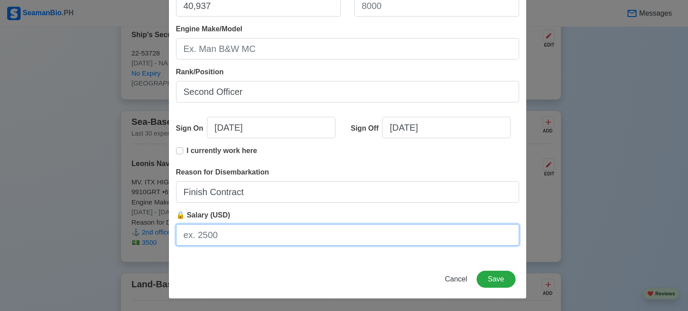
click at [227, 236] on input "🔒 Salary (USD)" at bounding box center [347, 235] width 343 height 22
type input "3500"
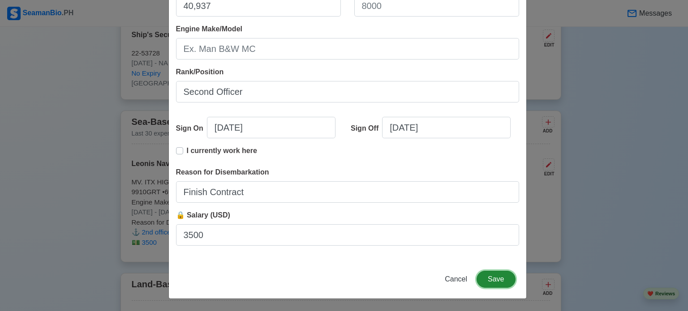
click at [493, 279] on button "Save" at bounding box center [496, 279] width 39 height 17
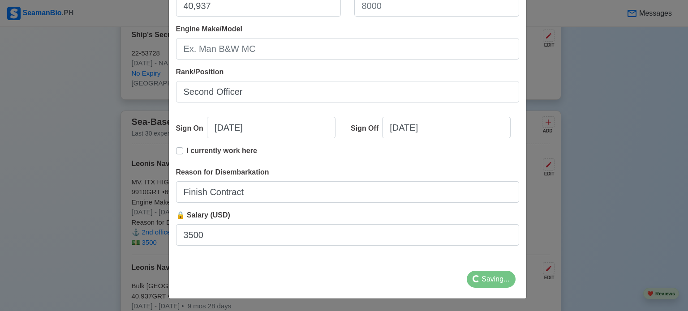
click at [187, 150] on label "I currently work here" at bounding box center [222, 155] width 70 height 18
type input "[DATE]"
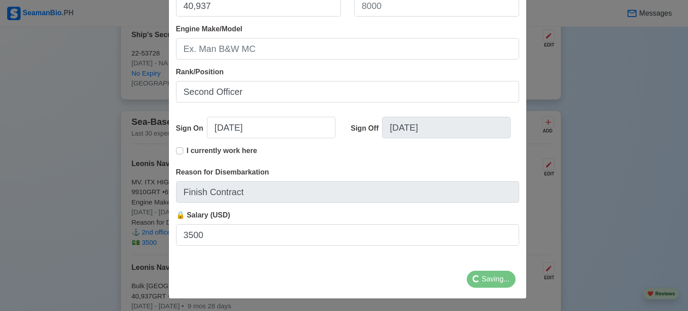
click at [187, 149] on label "I currently work here" at bounding box center [222, 155] width 70 height 18
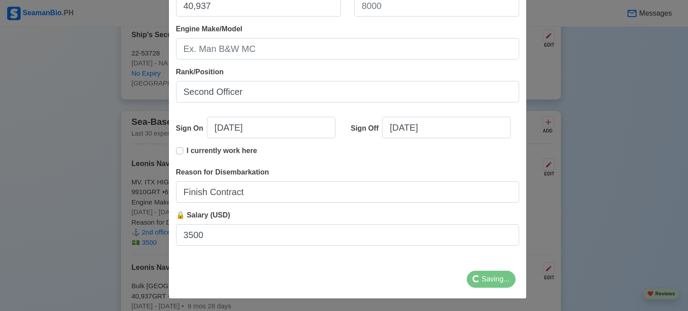
click at [615, 56] on div "Add Sea-Based Experience Shipping Agency Leonis Navigation Vessel Name Bulk [GE…" at bounding box center [344, 155] width 688 height 311
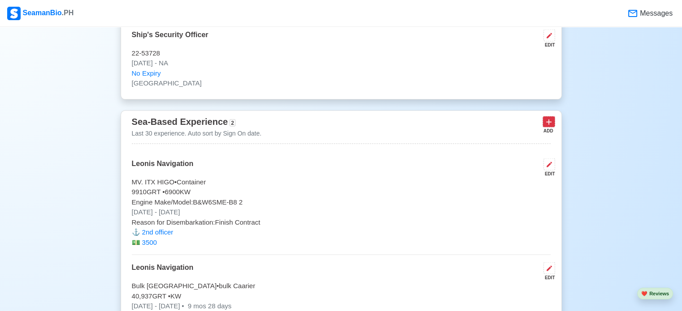
click at [546, 120] on icon at bounding box center [548, 122] width 9 height 9
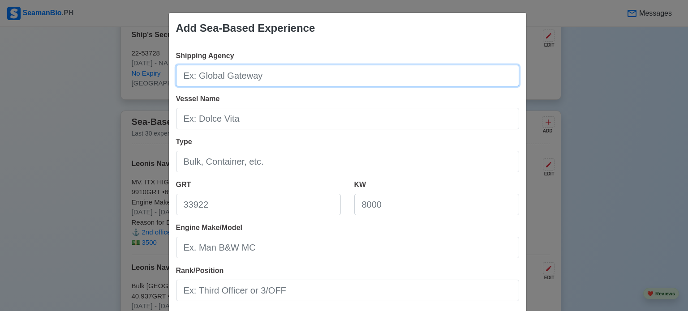
click at [311, 81] on input "Shipping Agency" at bounding box center [347, 76] width 343 height 22
type input "Leonis Navigation"
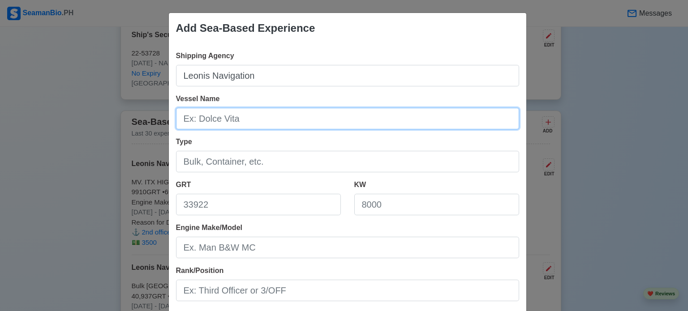
click at [264, 117] on input "Vessel Name" at bounding box center [347, 119] width 343 height 22
type input "Jubilant Treasure"
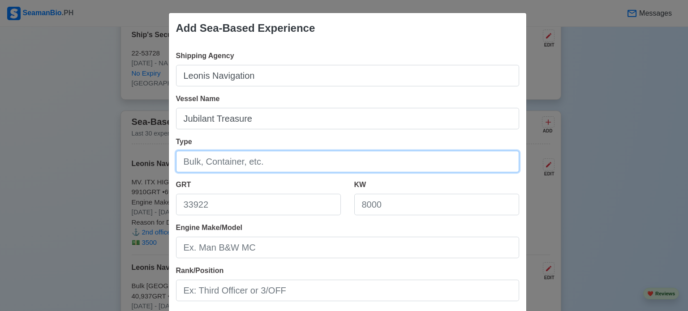
click at [273, 165] on input "Type" at bounding box center [347, 162] width 343 height 22
type input "bulk Caarier"
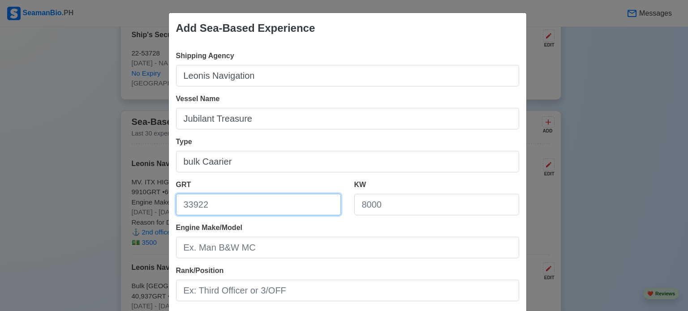
click at [243, 202] on input "GRT" at bounding box center [258, 205] width 165 height 22
type input "64,647"
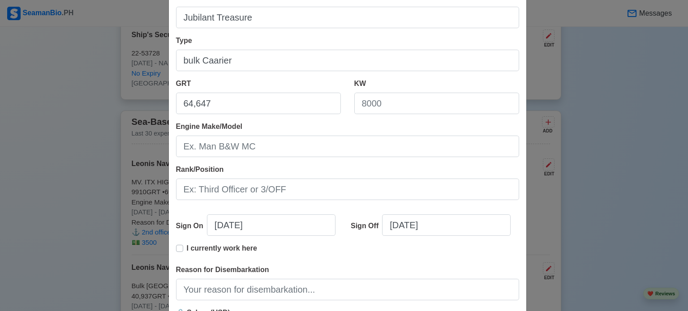
scroll to position [138, 0]
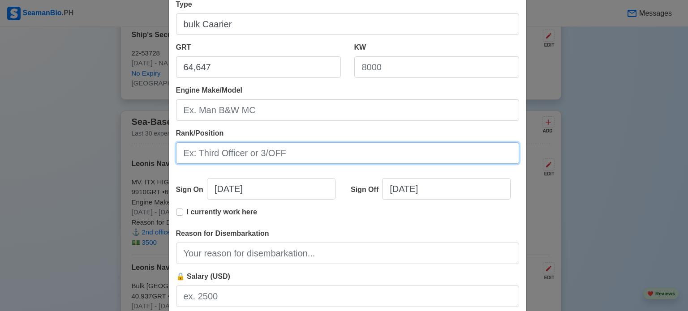
click at [351, 148] on input "Rank/Position" at bounding box center [347, 153] width 343 height 22
type input "Second Officer"
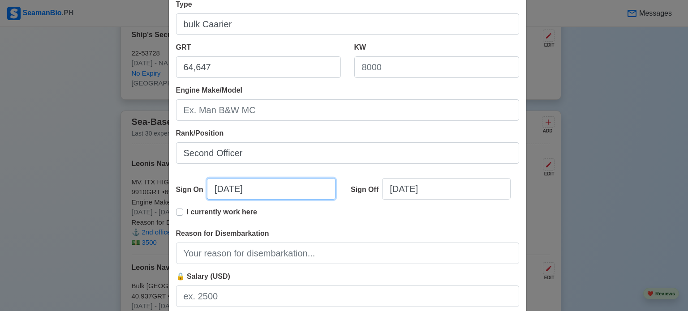
select select "****"
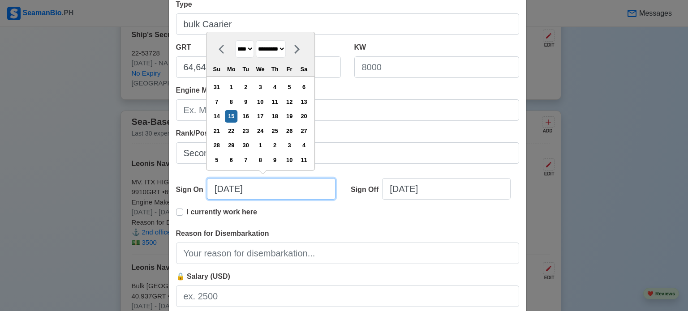
click at [288, 188] on input "[DATE]" at bounding box center [271, 189] width 129 height 22
click at [286, 52] on select "******* ******** ***** ***** *** **** **** ****** ********* ******* ******** **…" at bounding box center [271, 48] width 30 height 17
select select "*******"
click at [256, 41] on select "******* ******** ***** ***** *** **** **** ****** ********* ******* ******** **…" at bounding box center [271, 48] width 30 height 17
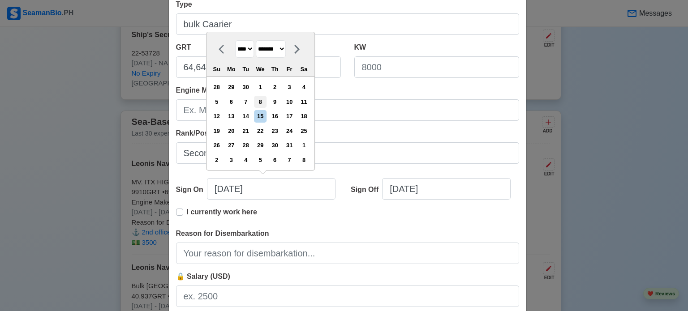
click at [266, 107] on div "8" at bounding box center [261, 102] width 12 height 12
type input "[DATE]"
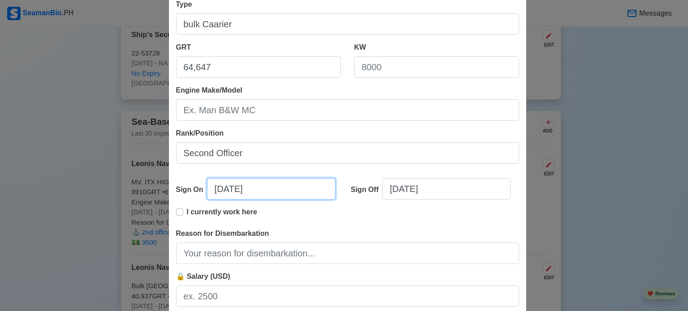
click at [273, 192] on input "[DATE]" at bounding box center [271, 189] width 129 height 22
select select "****"
select select "*******"
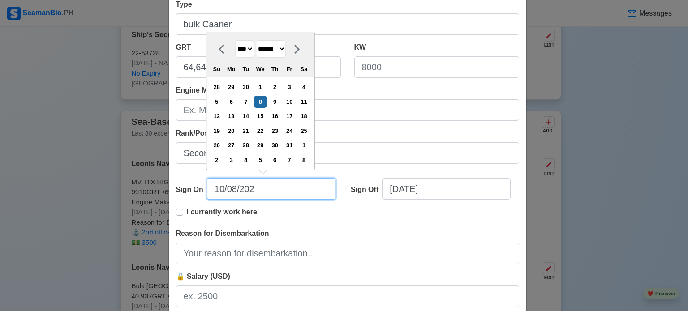
type input "[DATE]"
select select "****"
type input "[DATE]"
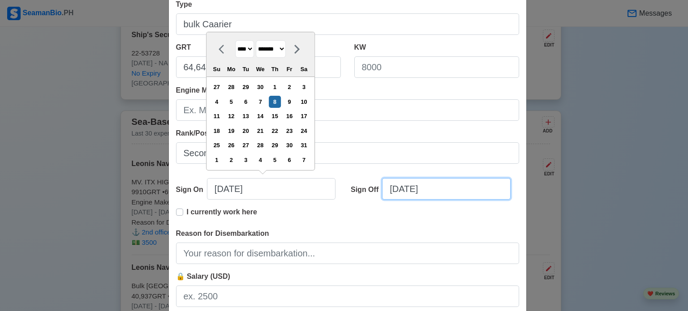
select select "****"
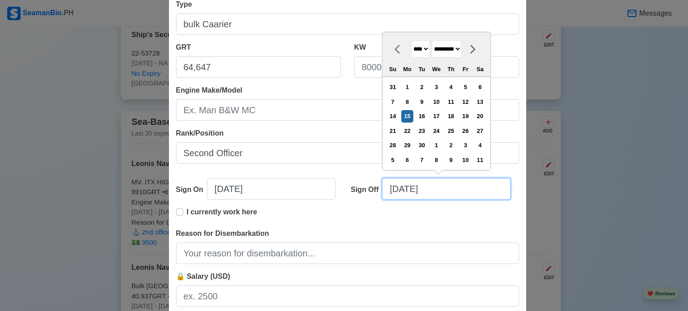
click at [459, 194] on input "[DATE]" at bounding box center [446, 189] width 129 height 22
click at [462, 48] on select "******* ******** ***** ***** *** **** **** ****** ********* ******* ******** **…" at bounding box center [447, 48] width 30 height 17
select select "*******"
click at [432, 41] on select "******* ******** ***** ***** *** **** **** ****** ********* ******* ******** **…" at bounding box center [447, 48] width 30 height 17
click at [439, 191] on input "[DATE]" at bounding box center [446, 189] width 129 height 22
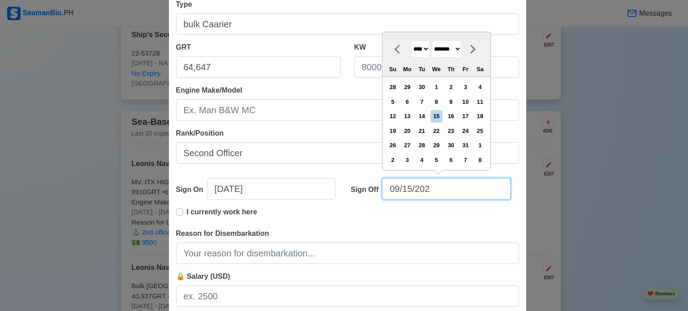
type input "[DATE]"
select select "****"
select select "*********"
type input "[DATE]"
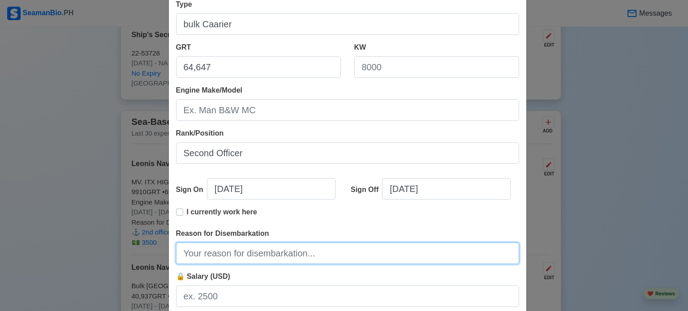
click at [401, 249] on input "Reason for Disembarkation" at bounding box center [347, 254] width 343 height 22
type input "Finish Contract"
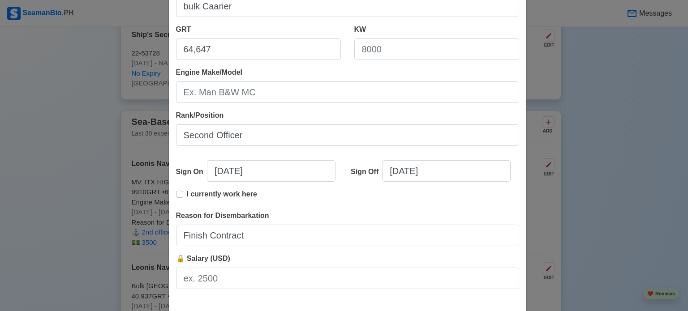
scroll to position [199, 0]
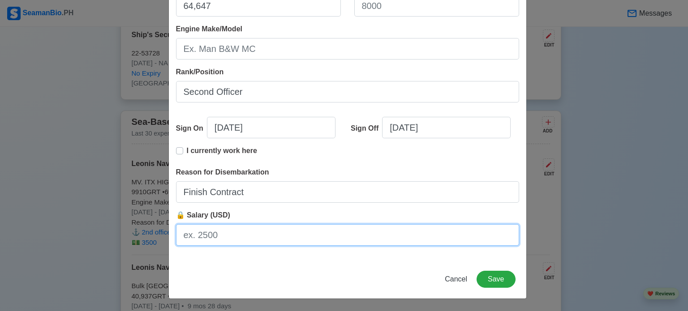
click at [244, 239] on input "🔒 Salary (USD)" at bounding box center [347, 235] width 343 height 22
type input "3500"
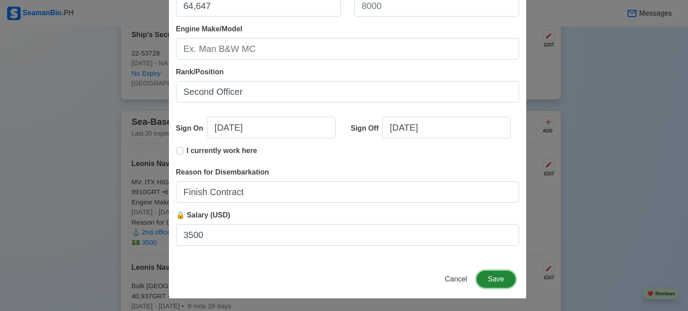
click at [495, 280] on button "Save" at bounding box center [496, 279] width 39 height 17
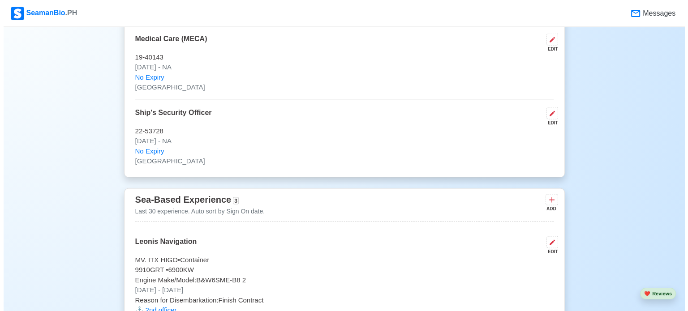
scroll to position [1792, 0]
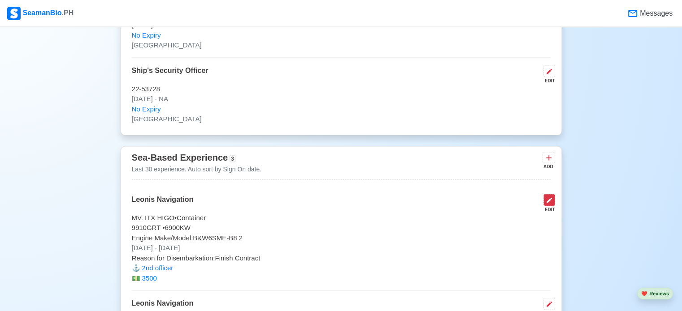
click at [551, 202] on icon at bounding box center [548, 200] width 7 height 7
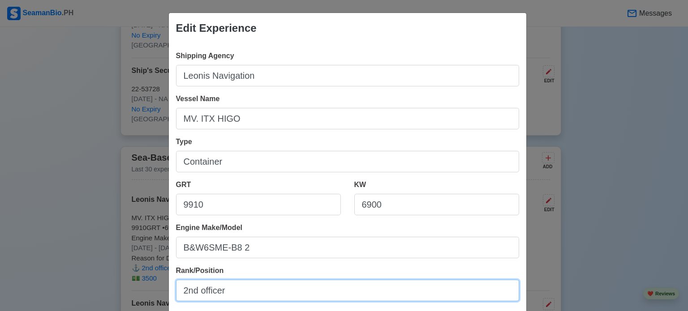
click at [230, 292] on input "2nd officer" at bounding box center [347, 291] width 343 height 22
type input "2"
type input "Second Officer"
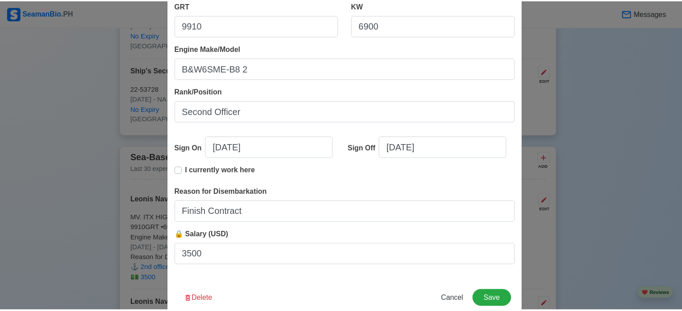
scroll to position [199, 0]
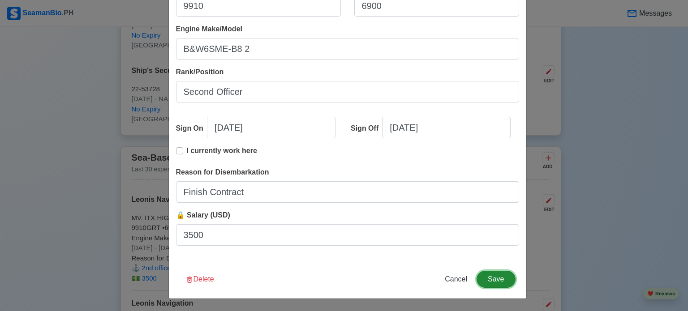
click at [491, 280] on button "Save" at bounding box center [496, 279] width 39 height 17
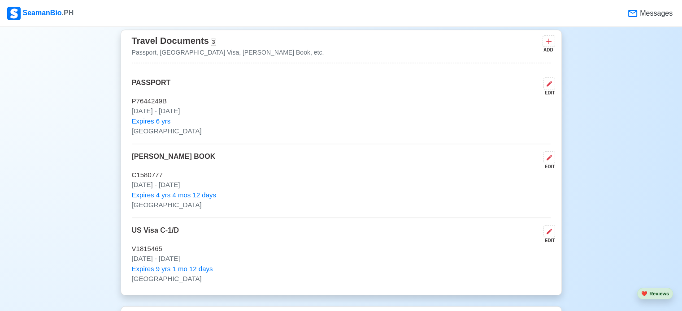
scroll to position [781, 0]
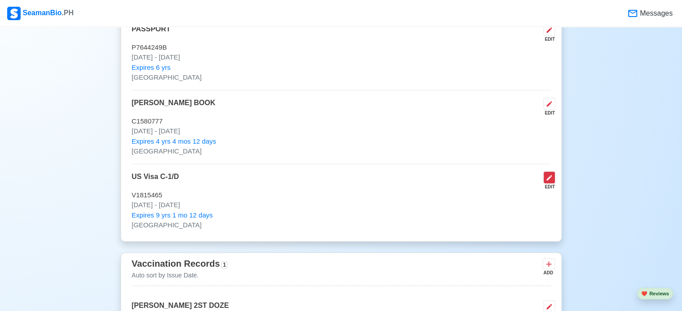
click at [549, 175] on icon at bounding box center [548, 177] width 7 height 7
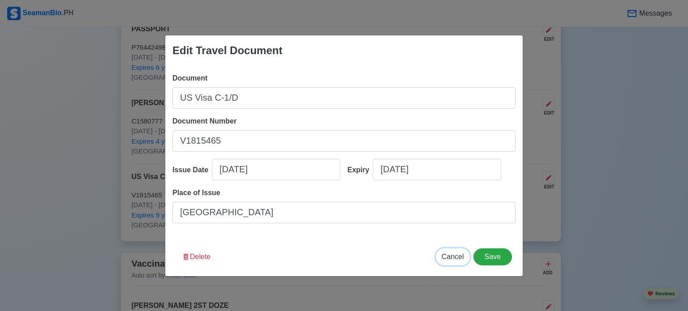
click at [457, 255] on span "Cancel" at bounding box center [453, 257] width 22 height 8
type input "[DATE]"
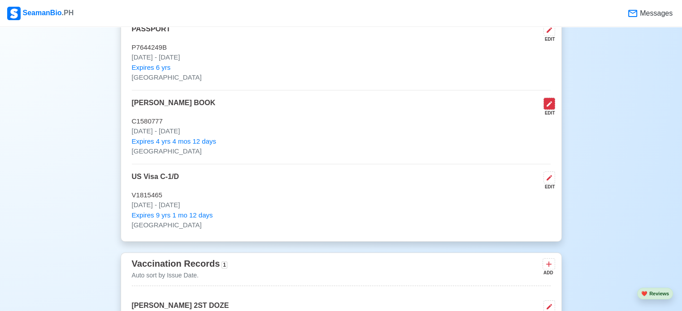
click at [549, 108] on button at bounding box center [549, 104] width 12 height 12
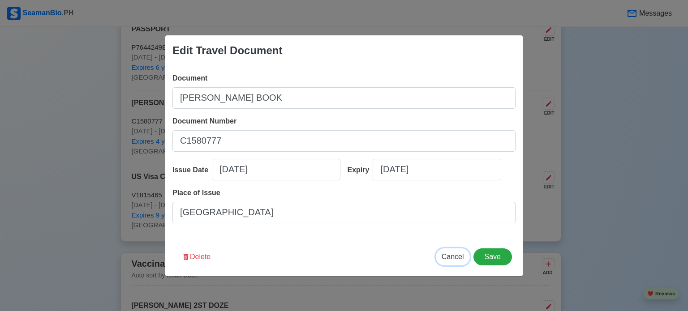
click at [451, 255] on span "Cancel" at bounding box center [453, 257] width 22 height 8
type input "[DATE]"
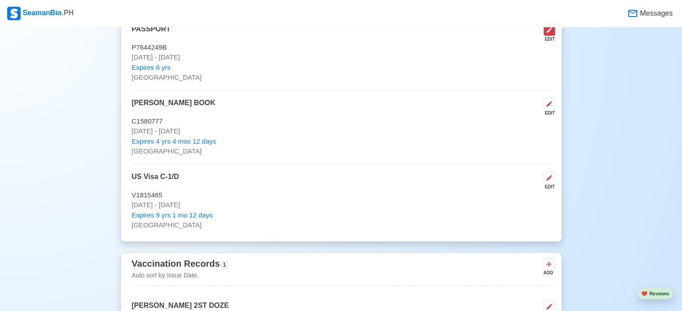
click at [548, 32] on icon at bounding box center [548, 29] width 7 height 7
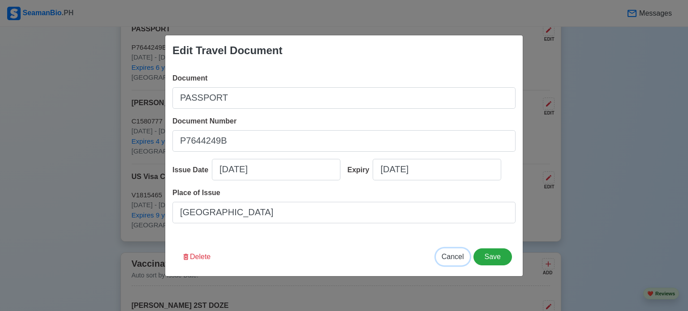
click at [454, 253] on span "Cancel" at bounding box center [453, 257] width 22 height 8
type input "[DATE]"
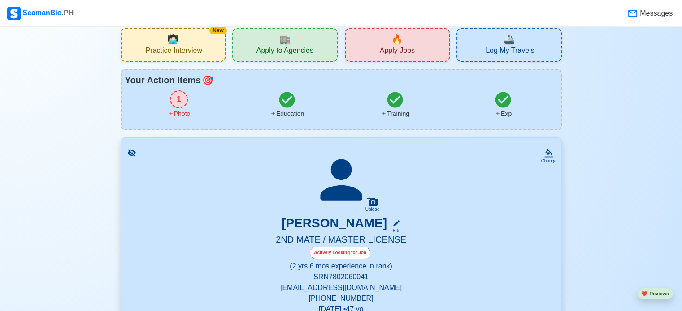
scroll to position [0, 0]
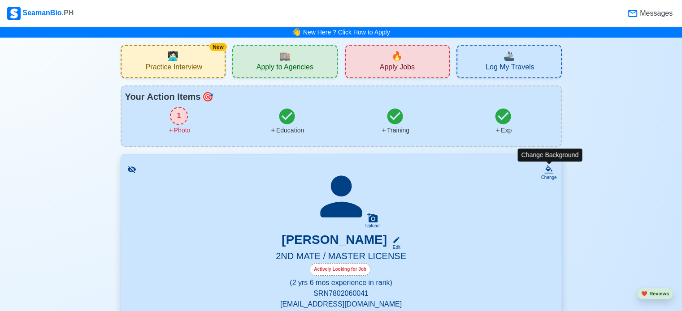
click at [550, 175] on div "Change" at bounding box center [548, 177] width 16 height 7
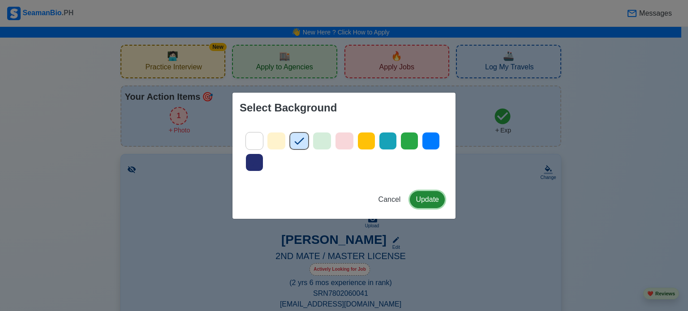
click at [425, 201] on button "Update" at bounding box center [427, 199] width 35 height 17
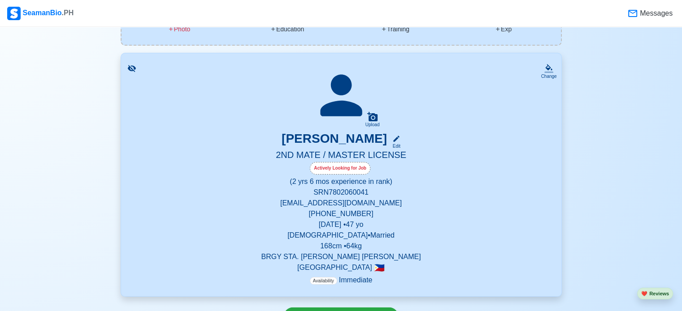
scroll to position [131, 0]
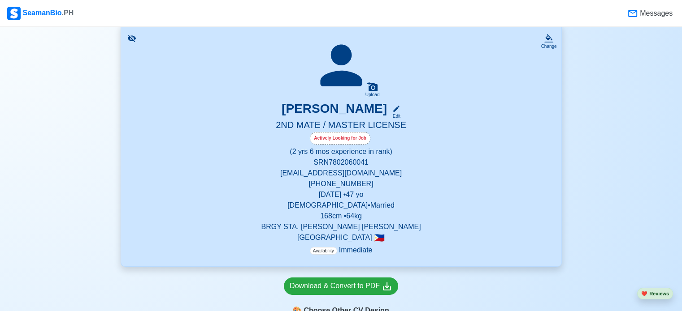
click at [333, 138] on div "Actively Looking for Job" at bounding box center [340, 138] width 60 height 13
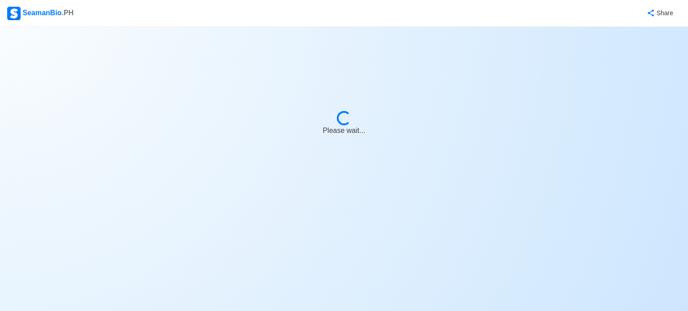
select select "Actively Looking for Job"
select select "Visible for Hiring"
select select "Married"
select select "[DEMOGRAPHIC_DATA]"
select select "PH"
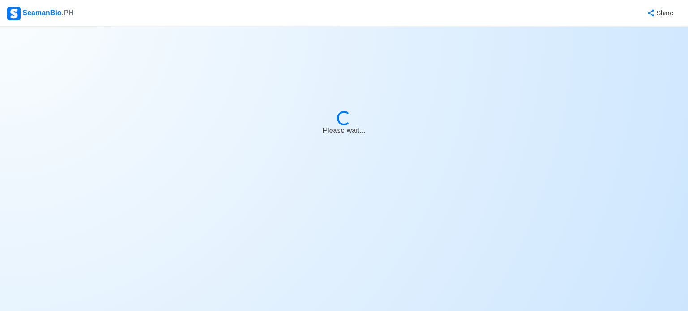
select select "2"
select select "6"
select select "4102416000000"
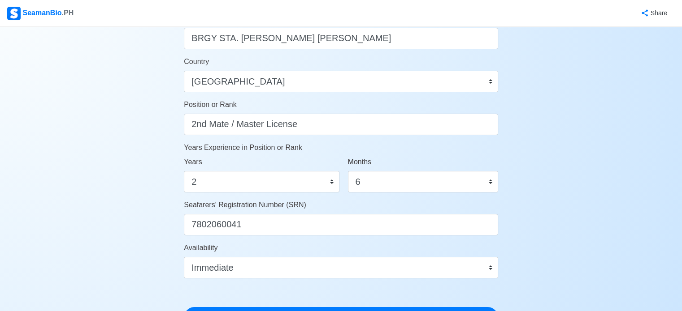
scroll to position [412, 0]
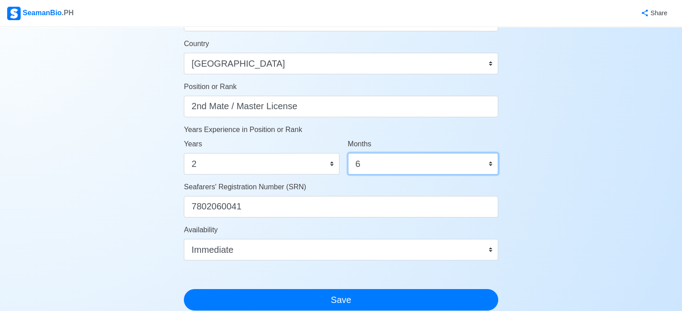
click at [486, 161] on select "0 1 2 3 4 5 6 7 8 9 10 11" at bounding box center [423, 164] width 150 height 22
select select "4"
click at [348, 153] on select "0 1 2 3 4 5 6 7 8 9 10 11" at bounding box center [423, 164] width 150 height 22
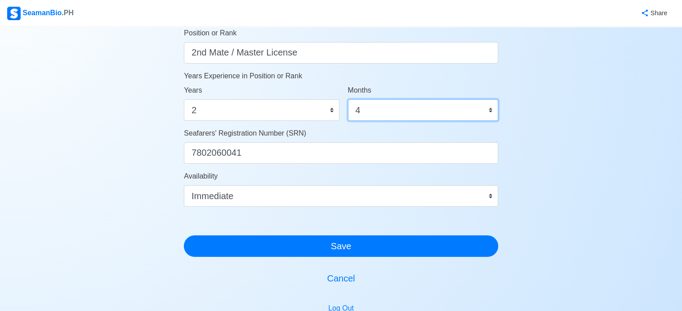
scroll to position [466, 0]
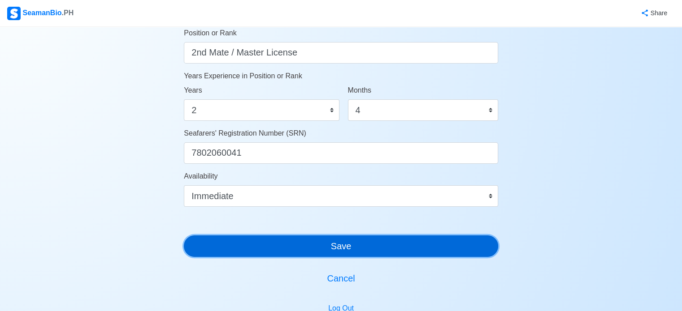
click at [344, 249] on button "Save" at bounding box center [341, 247] width 314 height 22
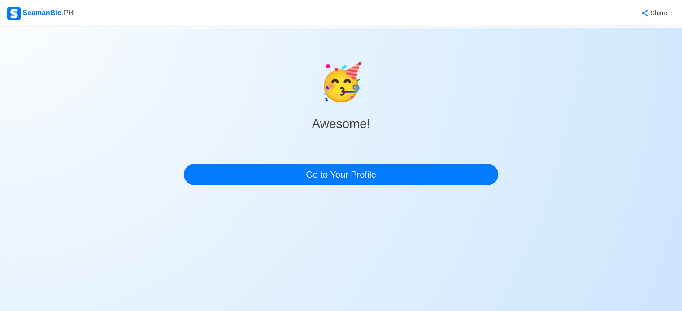
scroll to position [0, 0]
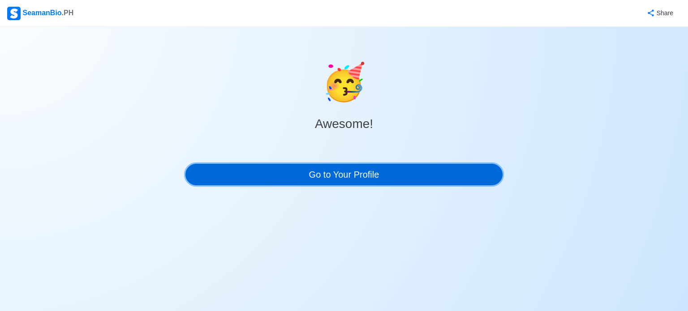
click at [371, 177] on link "Go to Your Profile" at bounding box center [343, 175] width 317 height 22
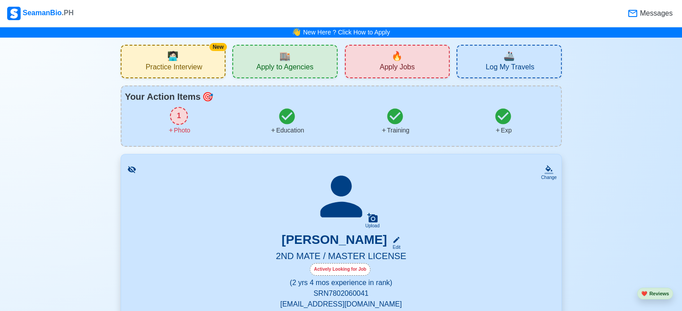
click at [180, 115] on div "1" at bounding box center [179, 116] width 18 height 18
click at [371, 221] on icon at bounding box center [372, 217] width 10 height 9
click at [0, 0] on input "Upload" at bounding box center [0, 0] width 0 height 0
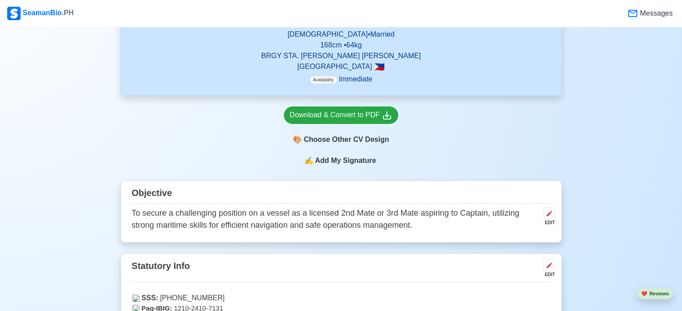
scroll to position [325, 0]
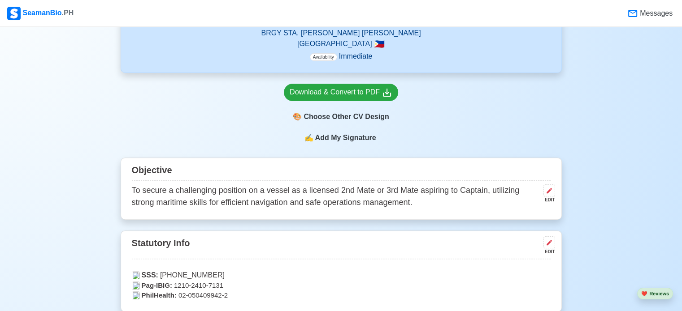
click at [324, 138] on span "Add My Signature" at bounding box center [345, 138] width 65 height 11
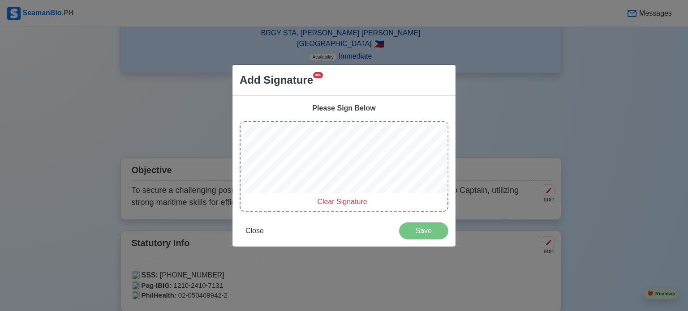
click at [238, 142] on div "Please Sign Below Clear Signature Close Save" at bounding box center [344, 171] width 223 height 151
click at [330, 203] on span "Clear Signature" at bounding box center [342, 202] width 50 height 8
click at [343, 201] on span "Clear Signature" at bounding box center [342, 202] width 50 height 8
click at [351, 203] on span "Clear Signature" at bounding box center [342, 202] width 50 height 8
click at [330, 110] on div "Please Sign Below Clear Signature Close Save" at bounding box center [344, 171] width 223 height 151
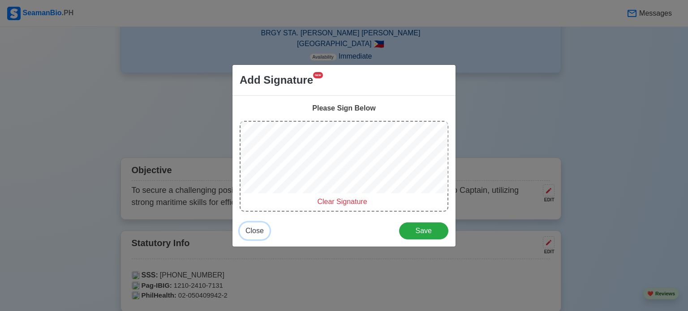
click at [254, 233] on span "Close" at bounding box center [255, 231] width 18 height 8
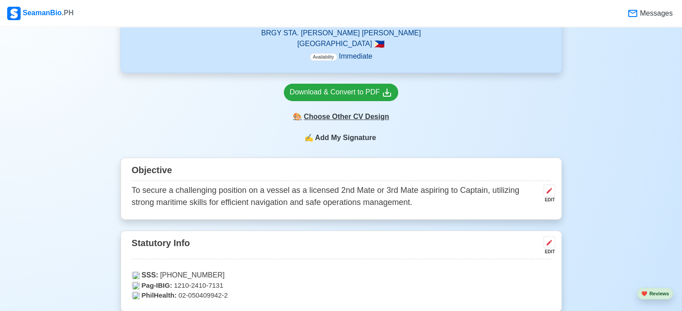
click at [337, 121] on div "🎨 Choose Other CV Design" at bounding box center [341, 116] width 114 height 17
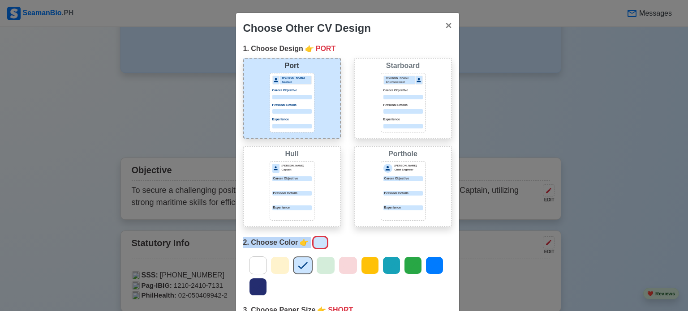
drag, startPoint x: 425, startPoint y: 279, endPoint x: 424, endPoint y: 215, distance: 63.6
click at [424, 215] on div "1. Choose Design 👉 PORT Port [PERSON_NAME] Captain Career Objective Personal De…" at bounding box center [347, 193] width 223 height 301
click at [445, 27] on span "×" at bounding box center [448, 25] width 6 height 12
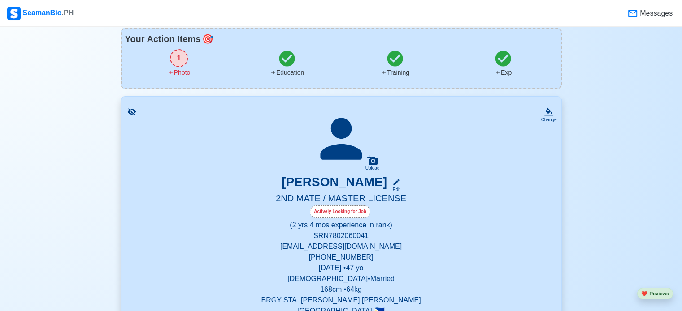
scroll to position [0, 0]
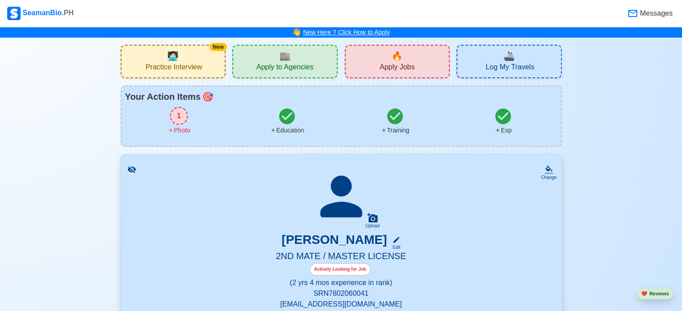
click at [347, 34] on link "New Here ? Click How to Apply" at bounding box center [346, 32] width 87 height 7
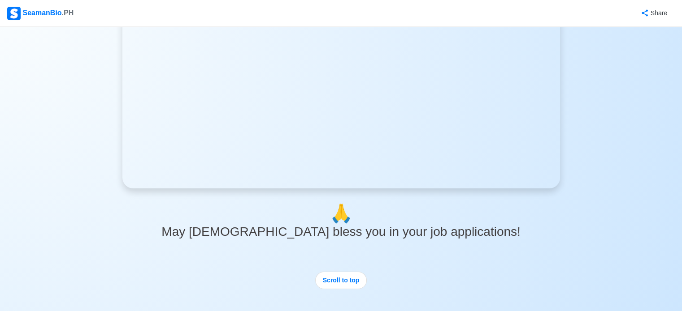
scroll to position [1859, 0]
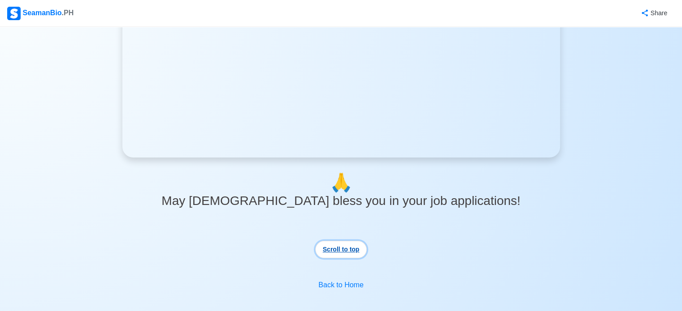
click at [340, 253] on button "Scroll to top" at bounding box center [341, 249] width 52 height 17
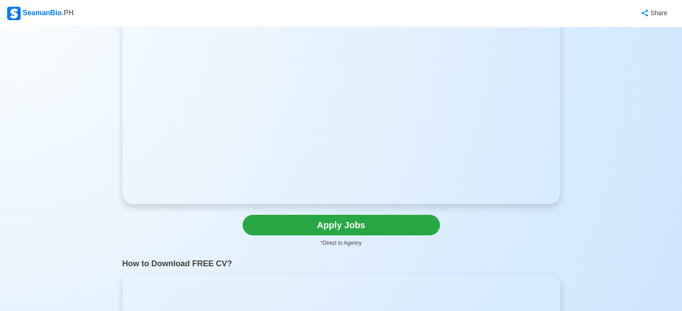
scroll to position [119, 0]
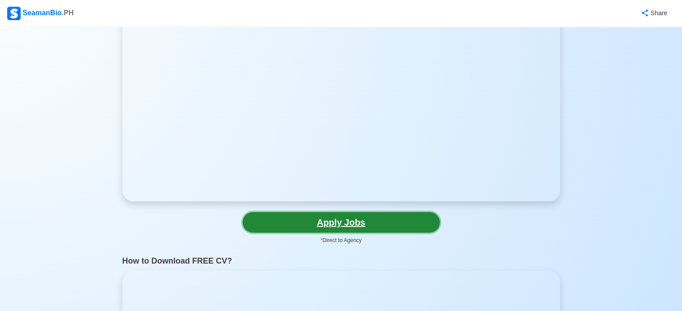
click at [344, 220] on link "Apply Jobs" at bounding box center [340, 222] width 197 height 21
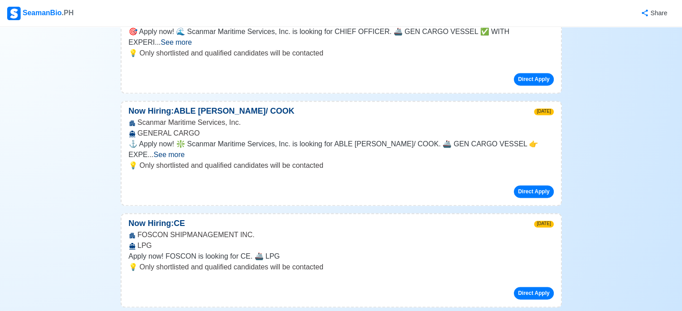
scroll to position [20711, 0]
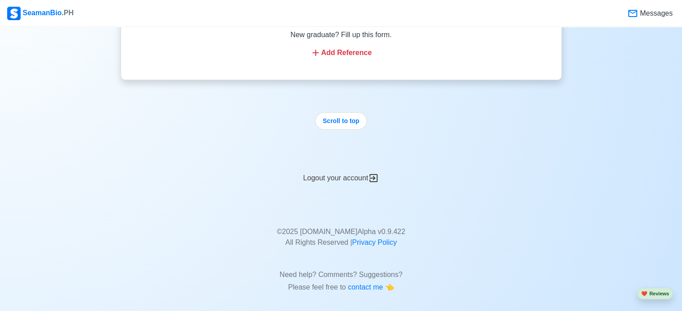
scroll to position [2416, 0]
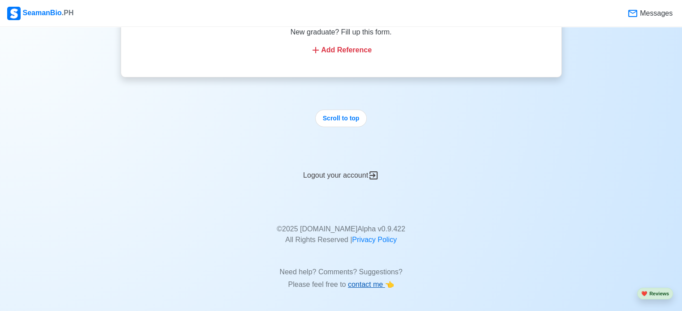
click at [380, 285] on span "contact me" at bounding box center [366, 285] width 37 height 8
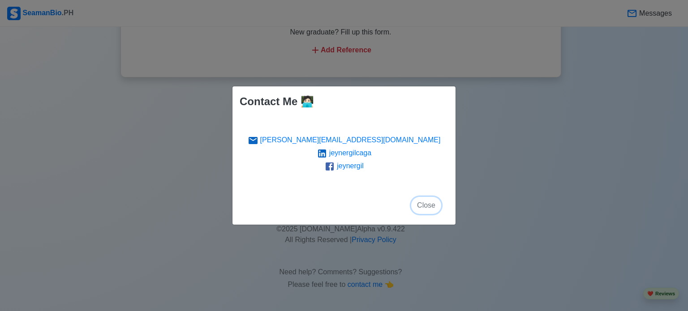
click at [423, 204] on span "Close" at bounding box center [426, 206] width 18 height 8
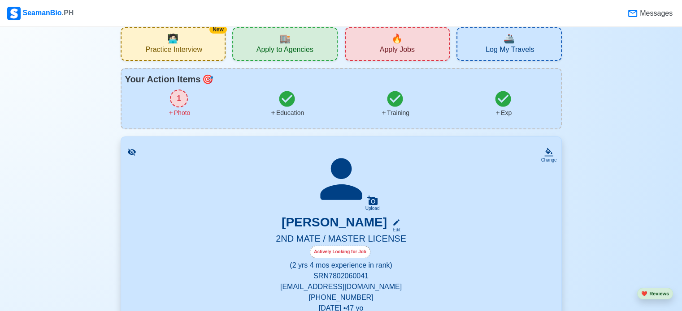
scroll to position [0, 0]
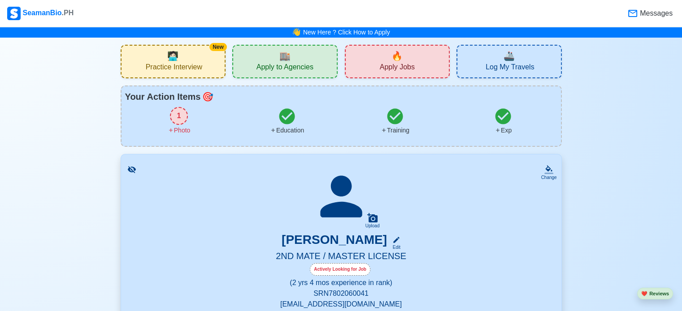
click at [197, 65] on span "Practice Interview" at bounding box center [174, 68] width 56 height 11
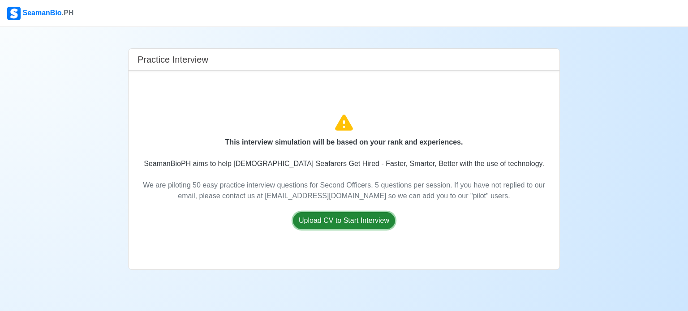
click at [321, 227] on button "Upload CV to Start Interview" at bounding box center [344, 220] width 102 height 17
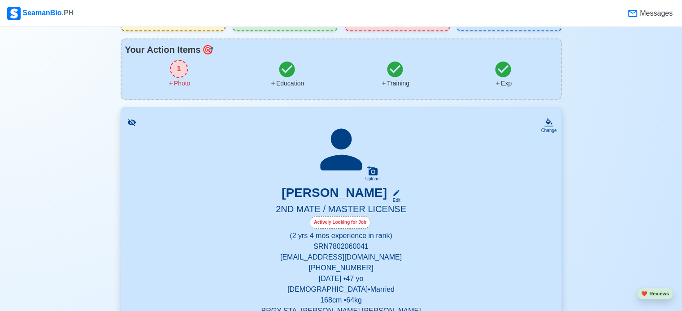
scroll to position [50, 0]
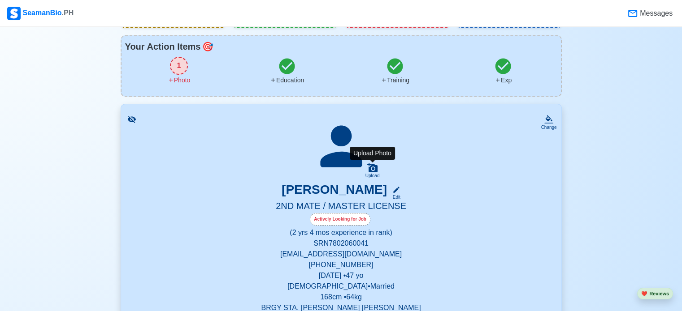
click at [373, 167] on icon at bounding box center [372, 168] width 11 height 11
click at [0, 0] on input "Upload" at bounding box center [0, 0] width 0 height 0
click at [370, 173] on div "Upload" at bounding box center [372, 175] width 14 height 5
click at [0, 0] on input "Upload" at bounding box center [0, 0] width 0 height 0
click at [369, 173] on div "Upload" at bounding box center [372, 175] width 14 height 5
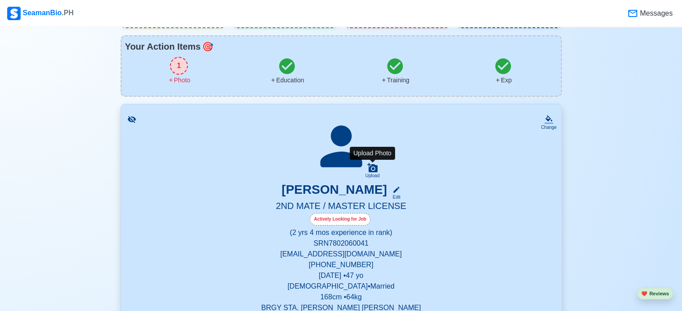
click at [0, 0] on input "Upload" at bounding box center [0, 0] width 0 height 0
click at [368, 165] on icon at bounding box center [372, 167] width 10 height 9
click at [0, 0] on input "Upload" at bounding box center [0, 0] width 0 height 0
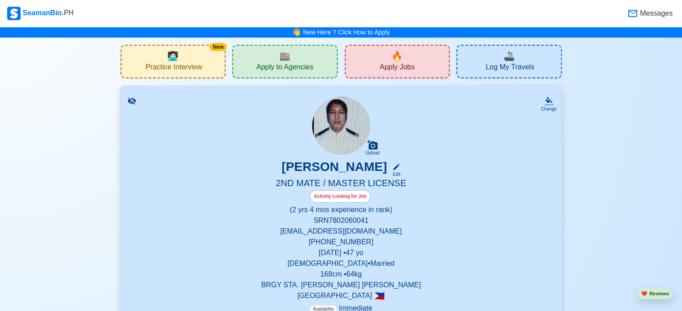
click at [284, 72] on span "Apply to Agencies" at bounding box center [284, 68] width 57 height 11
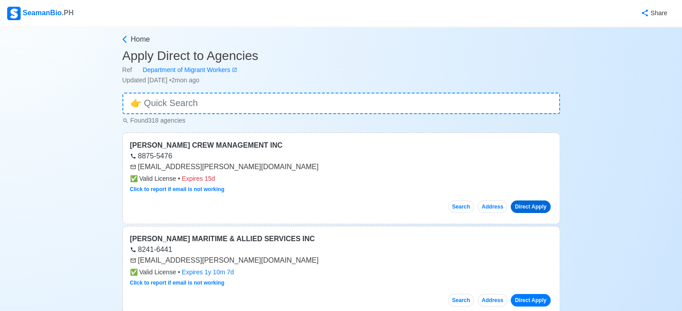
click at [526, 204] on link "Direct Apply" at bounding box center [529, 207] width 39 height 13
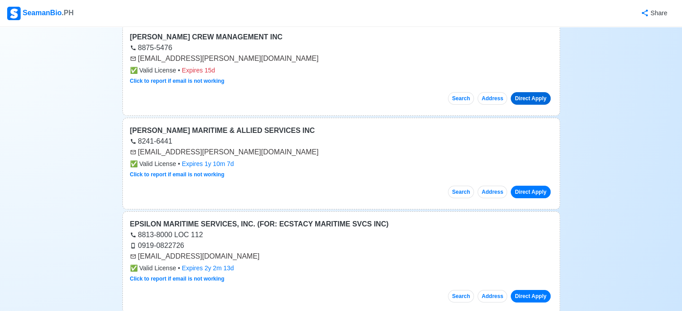
scroll to position [120, 0]
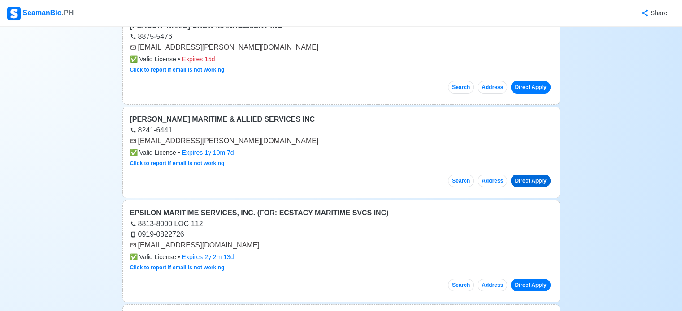
click at [532, 177] on link "Direct Apply" at bounding box center [529, 181] width 39 height 13
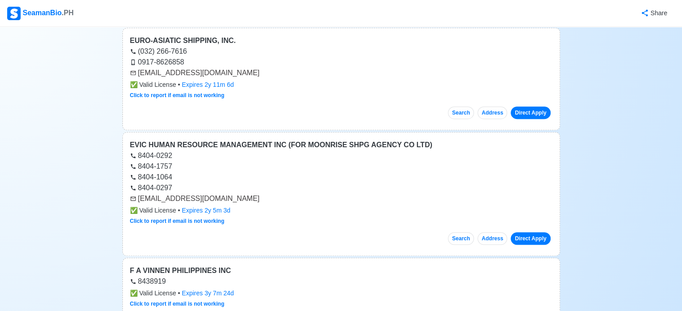
scroll to position [640, 0]
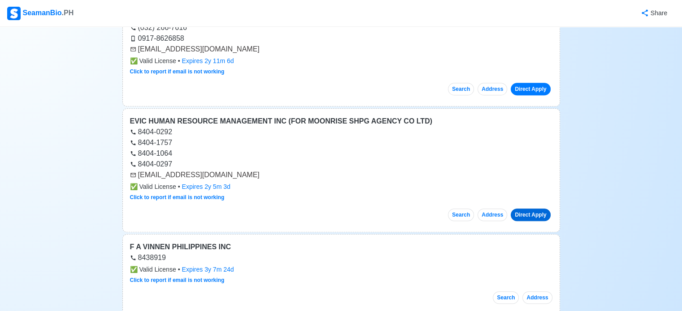
click at [535, 215] on link "Direct Apply" at bounding box center [529, 215] width 39 height 13
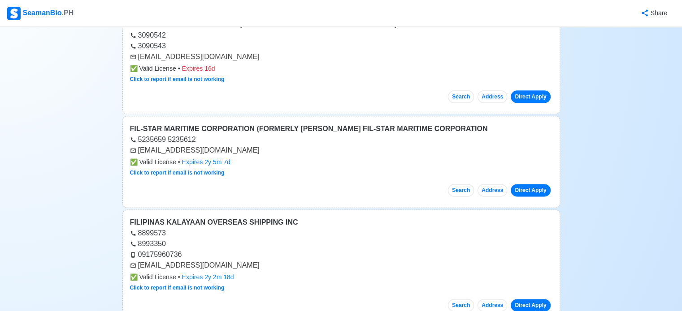
scroll to position [1160, 0]
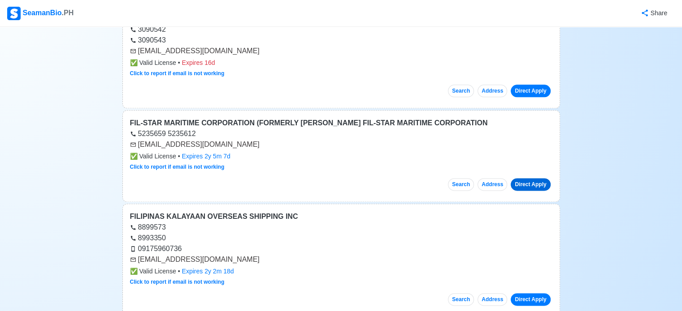
click at [522, 180] on link "Direct Apply" at bounding box center [529, 184] width 39 height 13
click at [516, 293] on link "Direct Apply" at bounding box center [529, 299] width 39 height 13
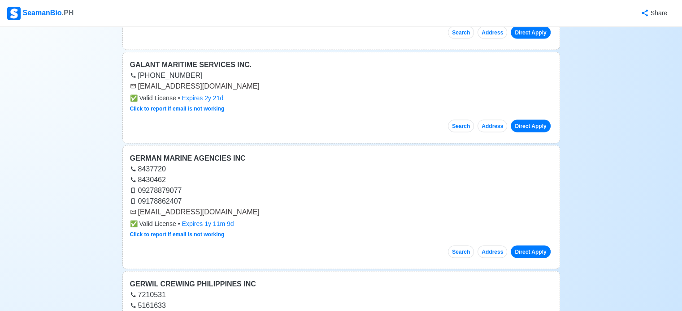
scroll to position [1746, 0]
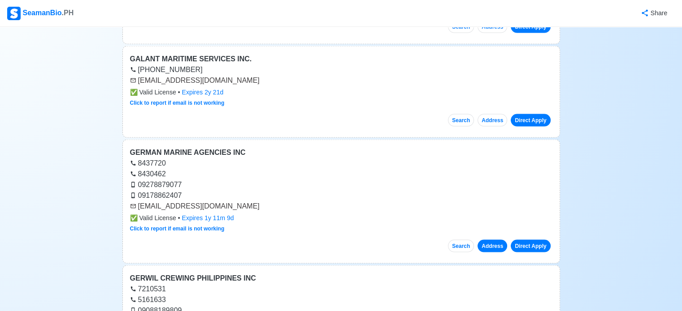
click at [490, 240] on button "Address" at bounding box center [492, 246] width 30 height 13
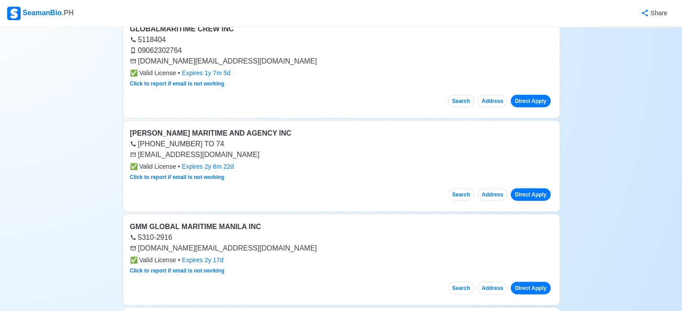
scroll to position [2237, 0]
click at [530, 188] on link "Direct Apply" at bounding box center [529, 194] width 39 height 13
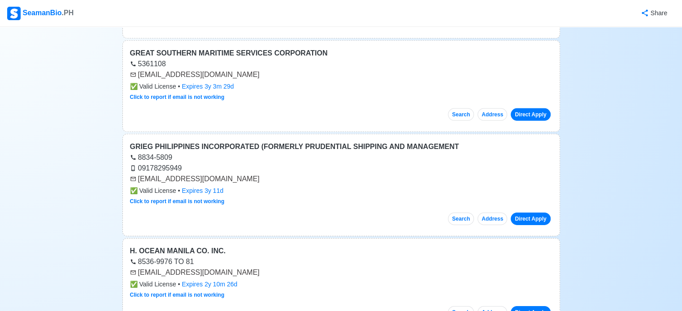
scroll to position [2835, 0]
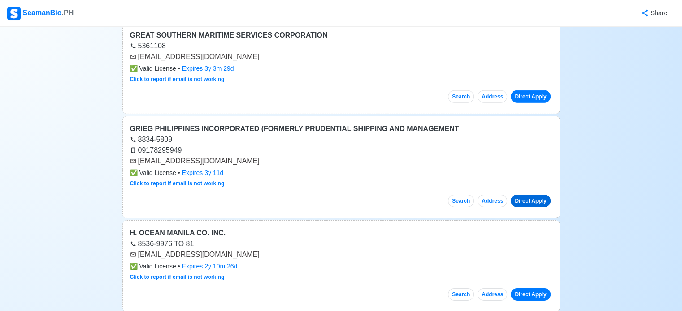
click at [528, 195] on link "Direct Apply" at bounding box center [529, 201] width 39 height 13
click at [532, 289] on link "Direct Apply" at bounding box center [529, 295] width 39 height 13
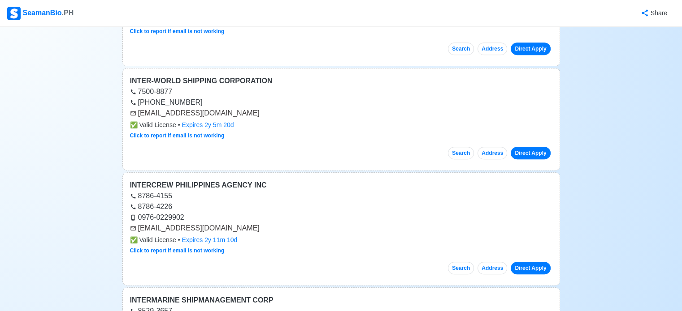
scroll to position [4014, 0]
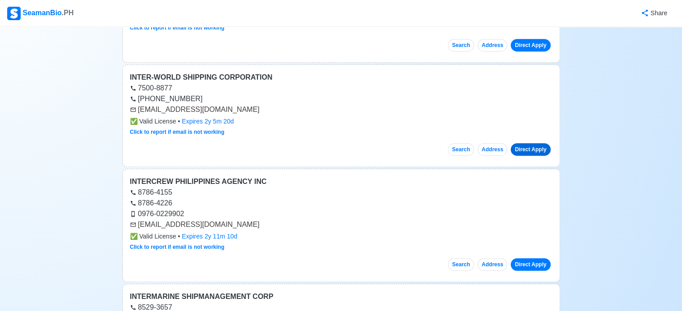
click at [532, 143] on link "Direct Apply" at bounding box center [529, 149] width 39 height 13
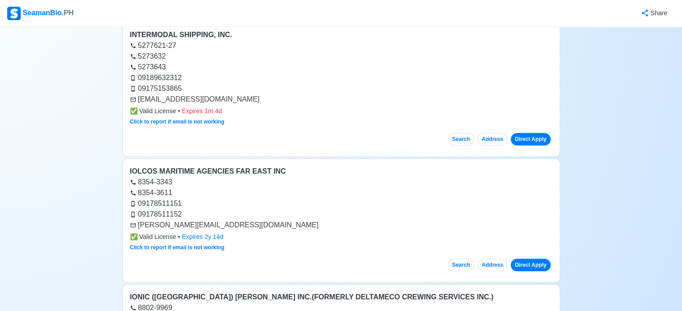
scroll to position [4384, 0]
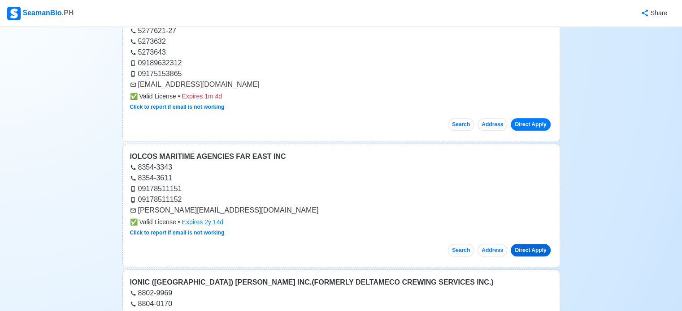
click at [530, 244] on link "Direct Apply" at bounding box center [529, 250] width 39 height 13
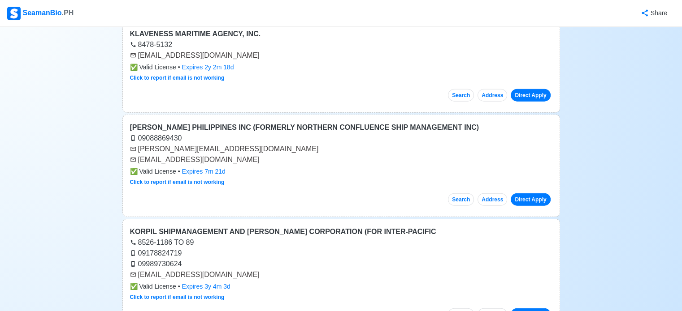
scroll to position [5545, 0]
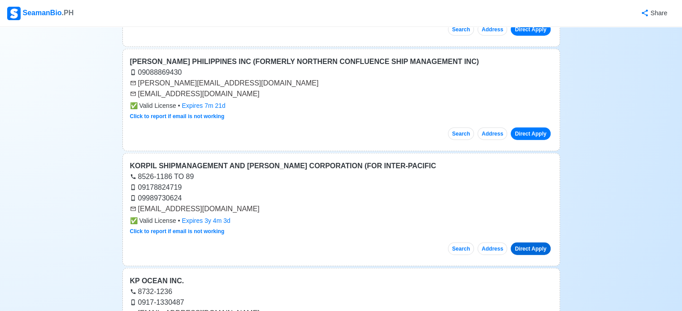
click at [532, 243] on link "Direct Apply" at bounding box center [529, 249] width 39 height 13
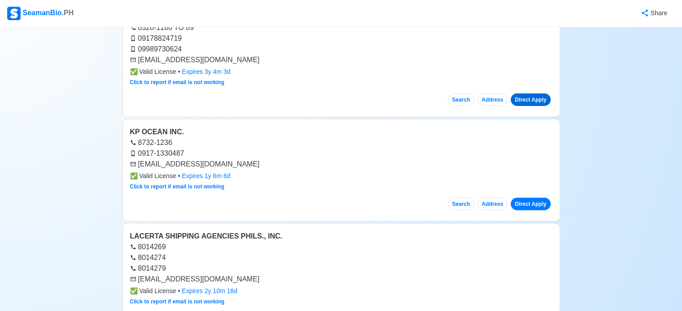
scroll to position [5712, 0]
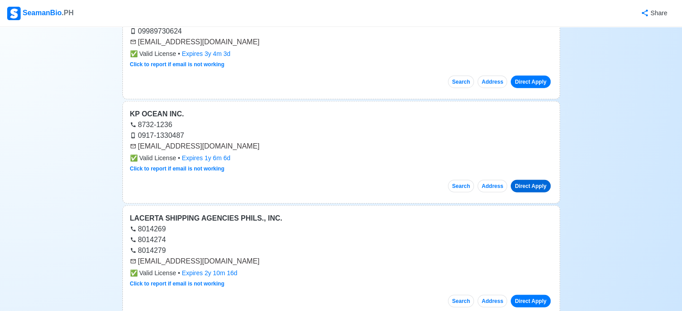
click at [514, 180] on link "Direct Apply" at bounding box center [529, 186] width 39 height 13
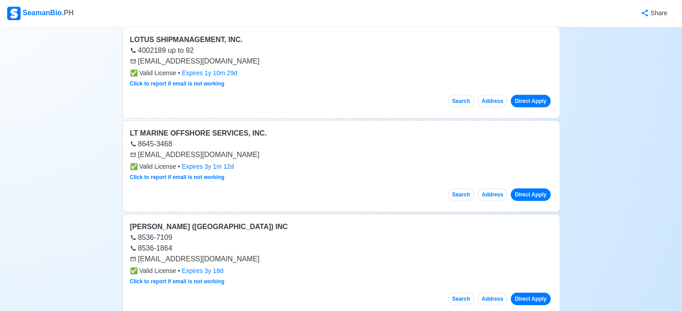
scroll to position [6268, 0]
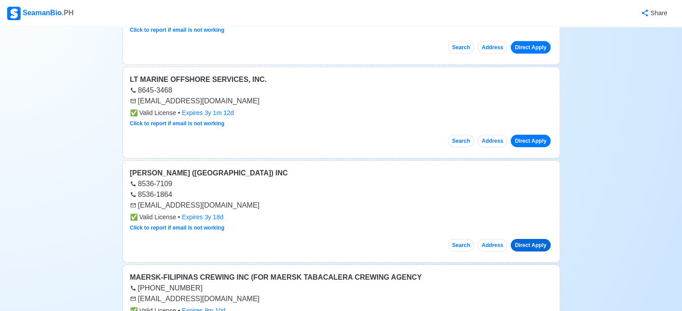
click at [526, 239] on link "Direct Apply" at bounding box center [529, 245] width 39 height 13
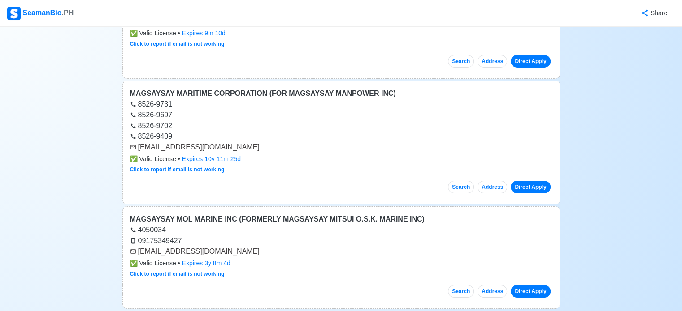
scroll to position [6549, 0]
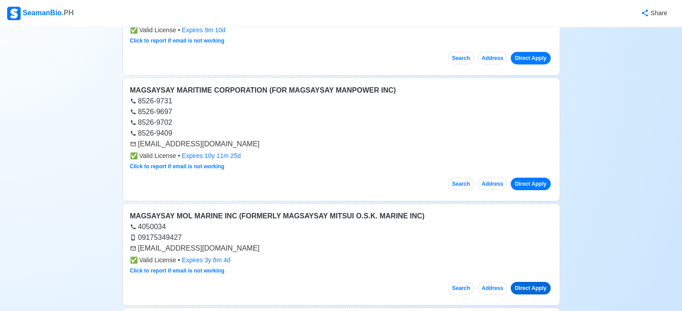
click at [528, 282] on link "Direct Apply" at bounding box center [529, 288] width 39 height 13
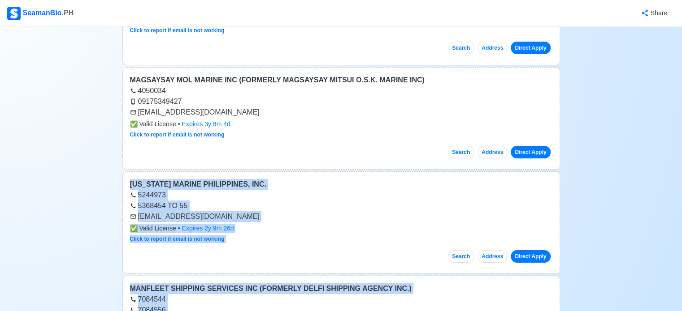
drag, startPoint x: 649, startPoint y: 259, endPoint x: 686, endPoint y: 307, distance: 61.1
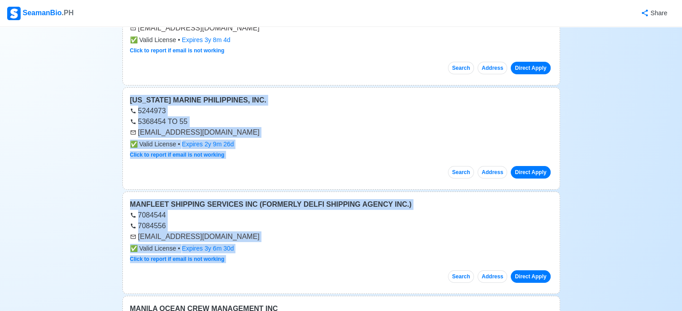
scroll to position [6779, 0]
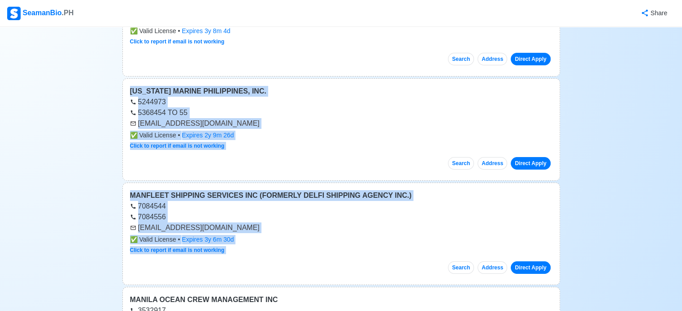
click at [363, 118] on div "applicant-mmpi@mainemarine.com.ph" at bounding box center [341, 123] width 422 height 11
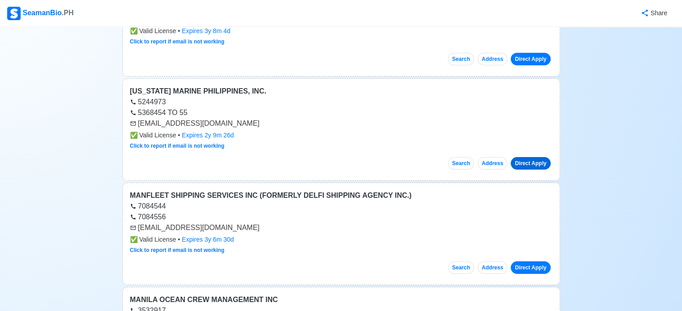
click at [522, 157] on link "Direct Apply" at bounding box center [529, 163] width 39 height 13
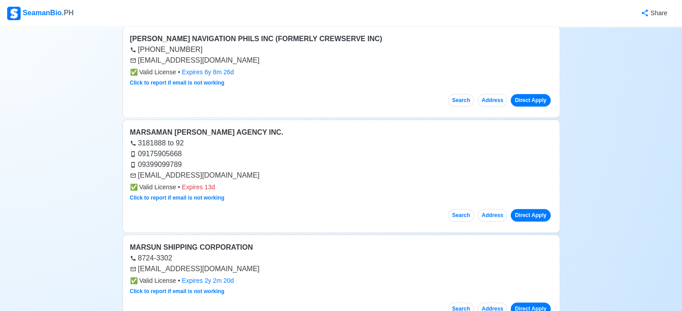
scroll to position [8050, 0]
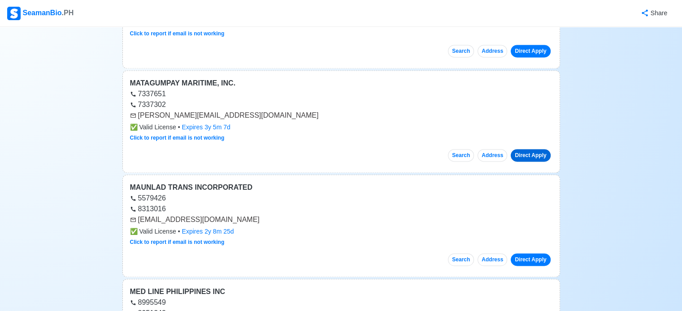
click at [516, 149] on link "Direct Apply" at bounding box center [529, 155] width 39 height 13
click at [520, 254] on link "Direct Apply" at bounding box center [529, 260] width 39 height 13
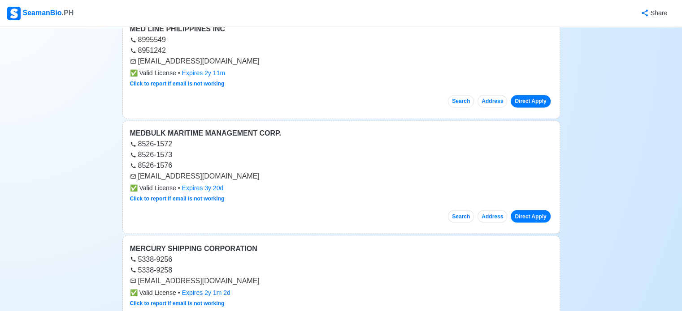
scroll to position [8338, 0]
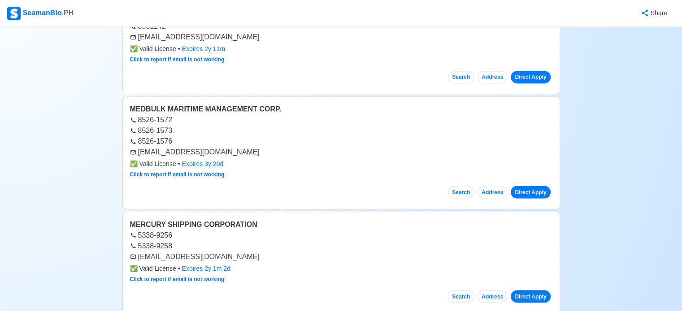
click at [236, 160] on div "✅ Valid License • Expires 3y 20d" at bounding box center [341, 164] width 422 height 9
click at [530, 186] on link "Direct Apply" at bounding box center [529, 192] width 39 height 13
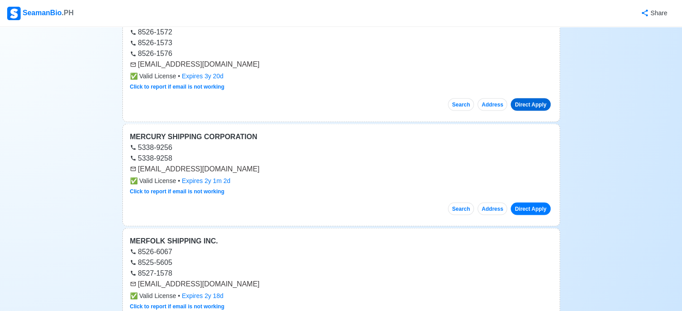
scroll to position [8427, 0]
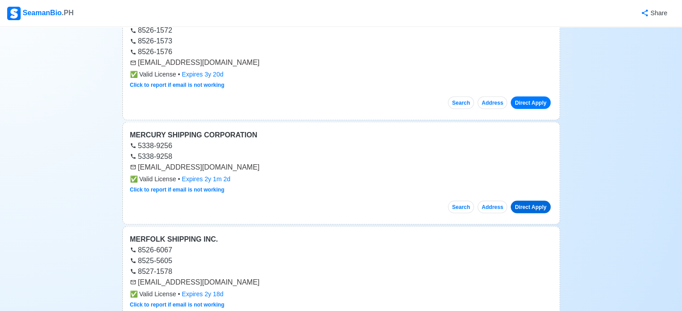
click at [536, 201] on link "Direct Apply" at bounding box center [529, 207] width 39 height 13
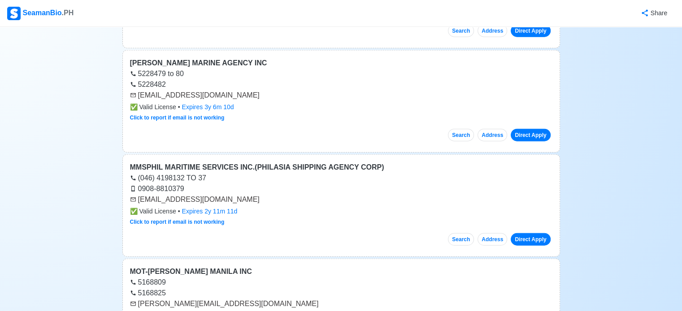
scroll to position [8989, 0]
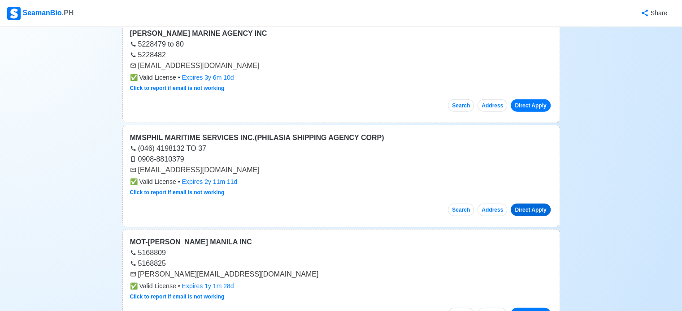
click at [531, 204] on link "Direct Apply" at bounding box center [529, 210] width 39 height 13
